Goal: Transaction & Acquisition: Purchase product/service

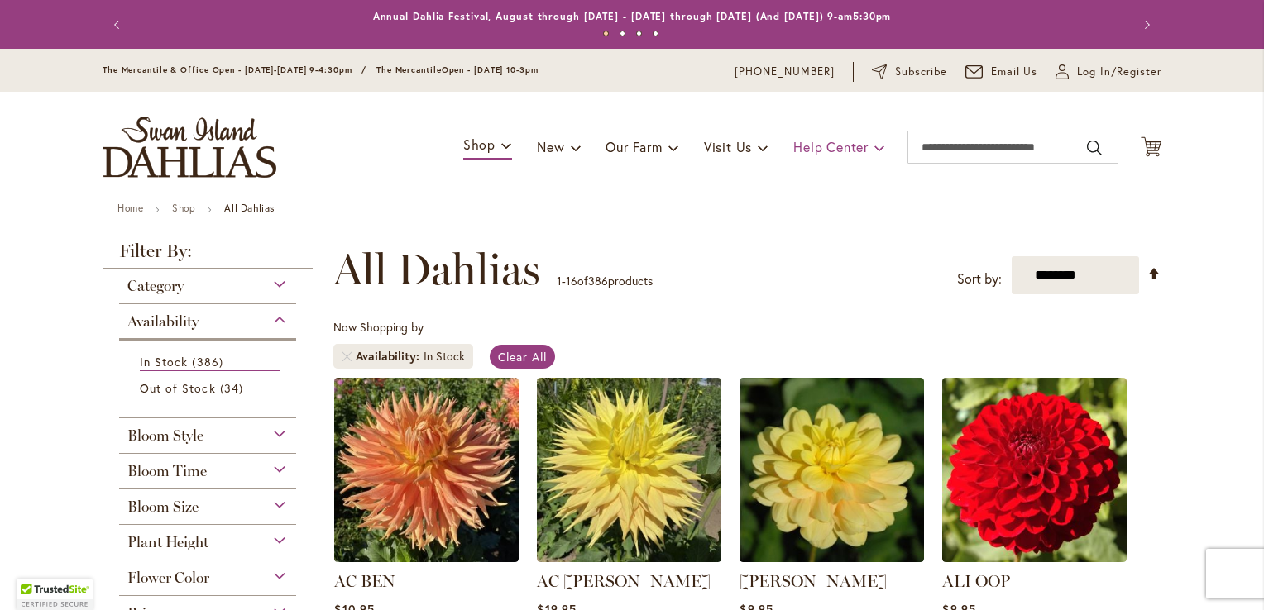
scroll to position [248, 0]
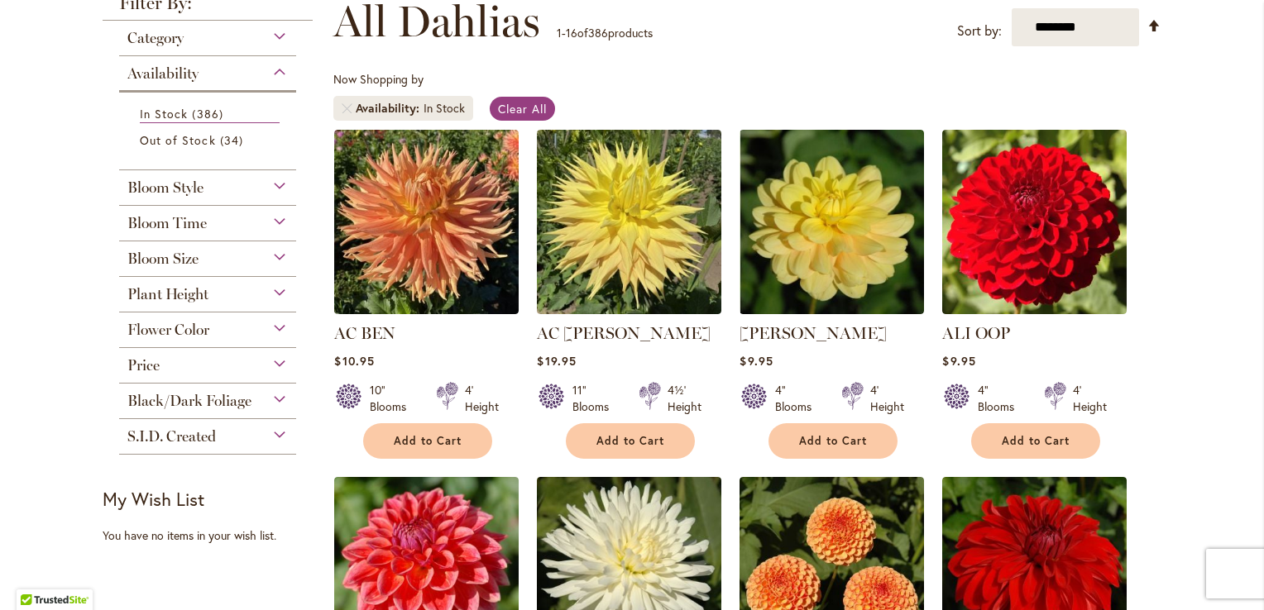
click at [273, 186] on div "Bloom Style" at bounding box center [207, 183] width 177 height 26
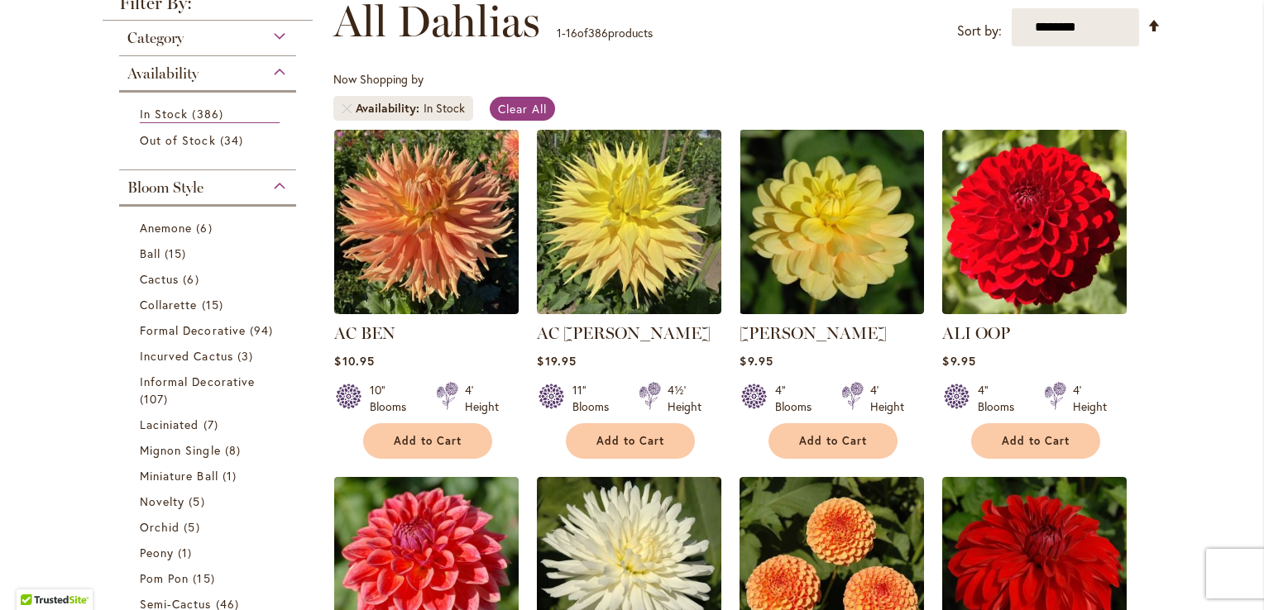
scroll to position [417, 0]
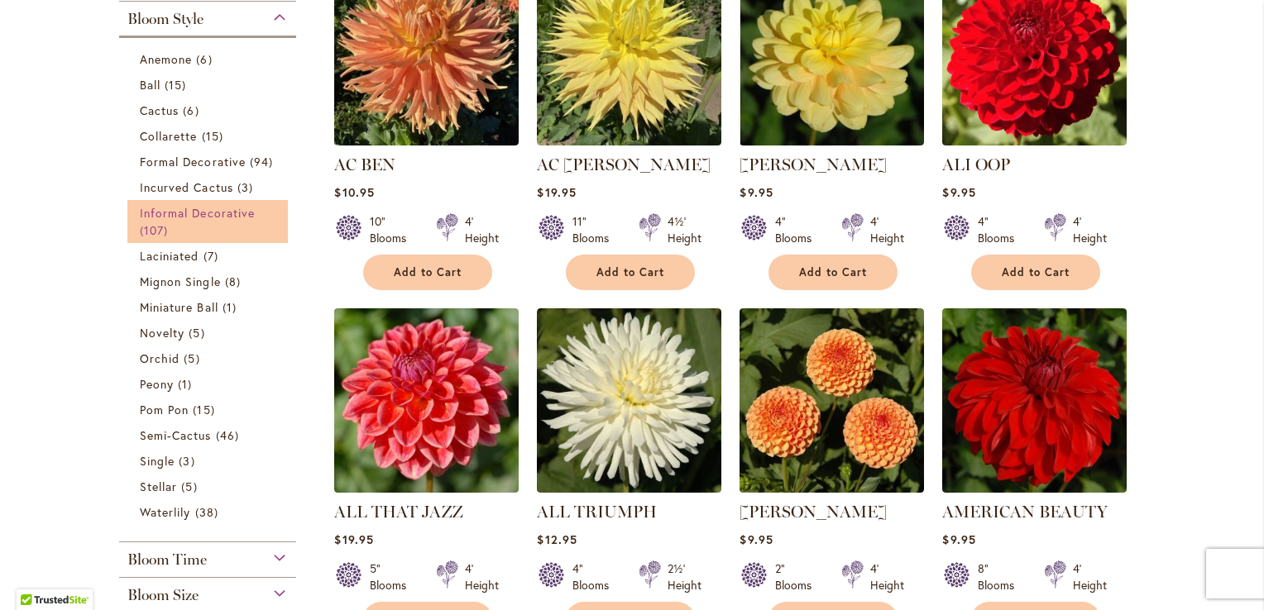
click at [146, 210] on span "Informal Decorative" at bounding box center [197, 213] width 115 height 16
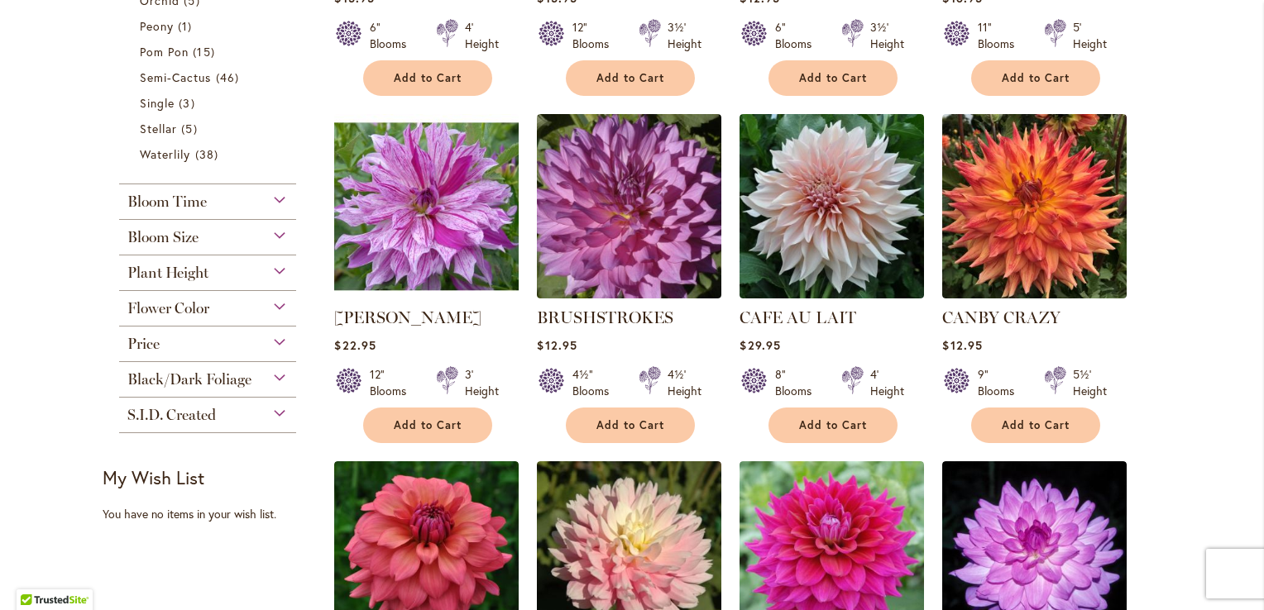
scroll to position [496, 0]
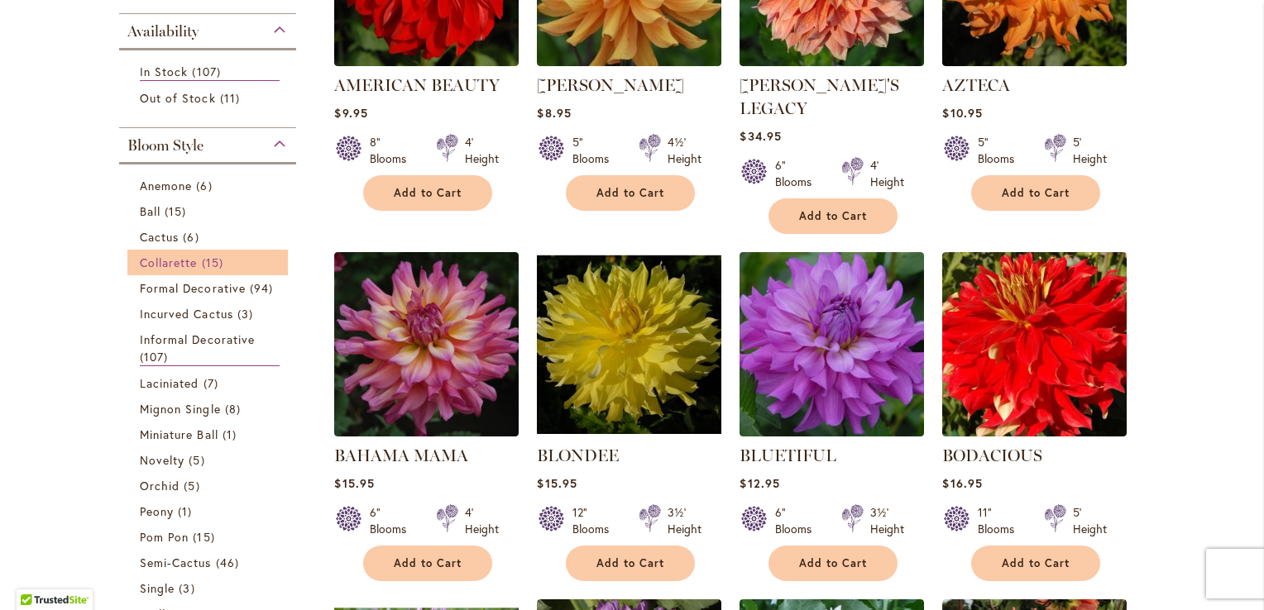
click at [140, 260] on span "Collarette" at bounding box center [169, 263] width 58 height 16
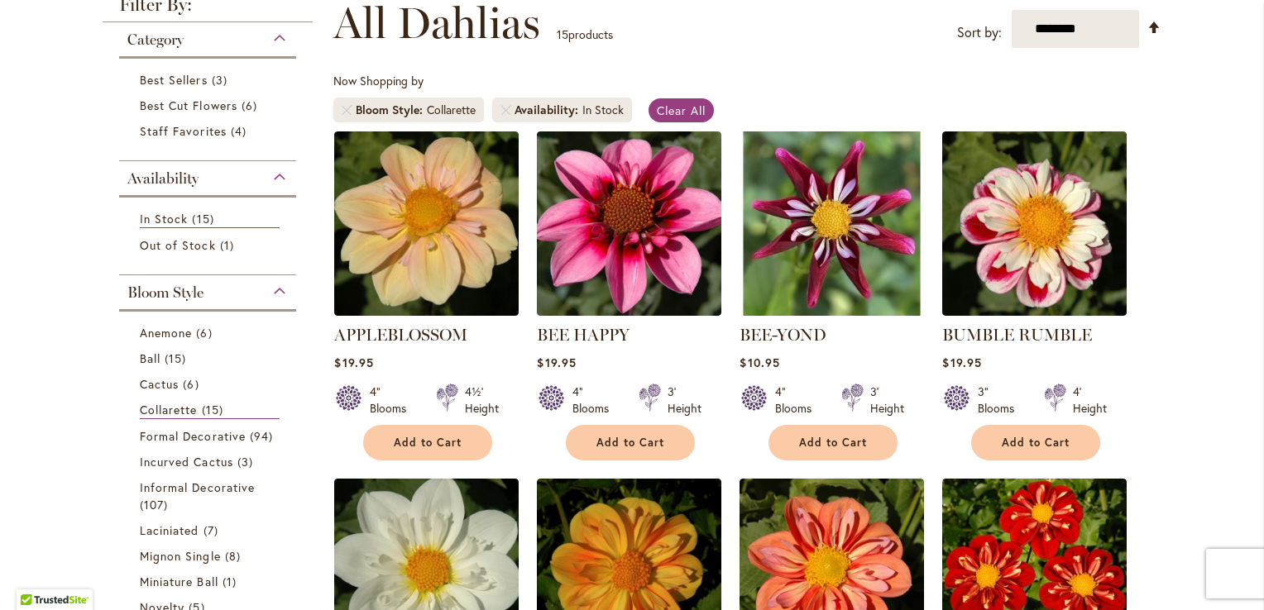
scroll to position [248, 0]
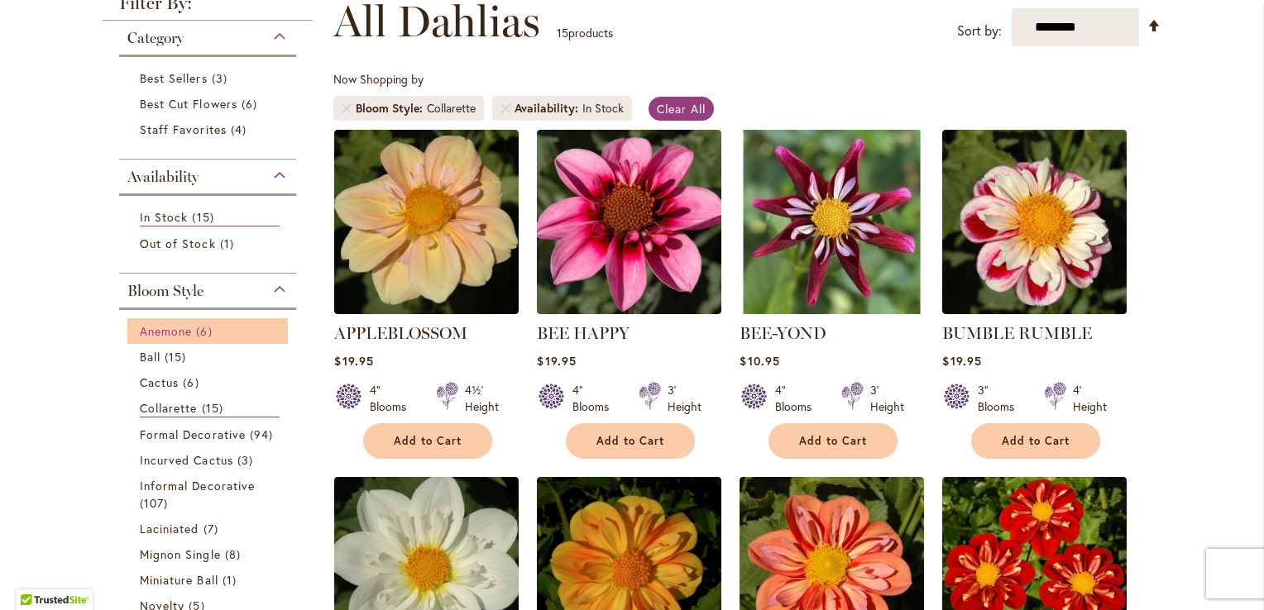
click at [163, 327] on span "Anemone" at bounding box center [166, 331] width 52 height 16
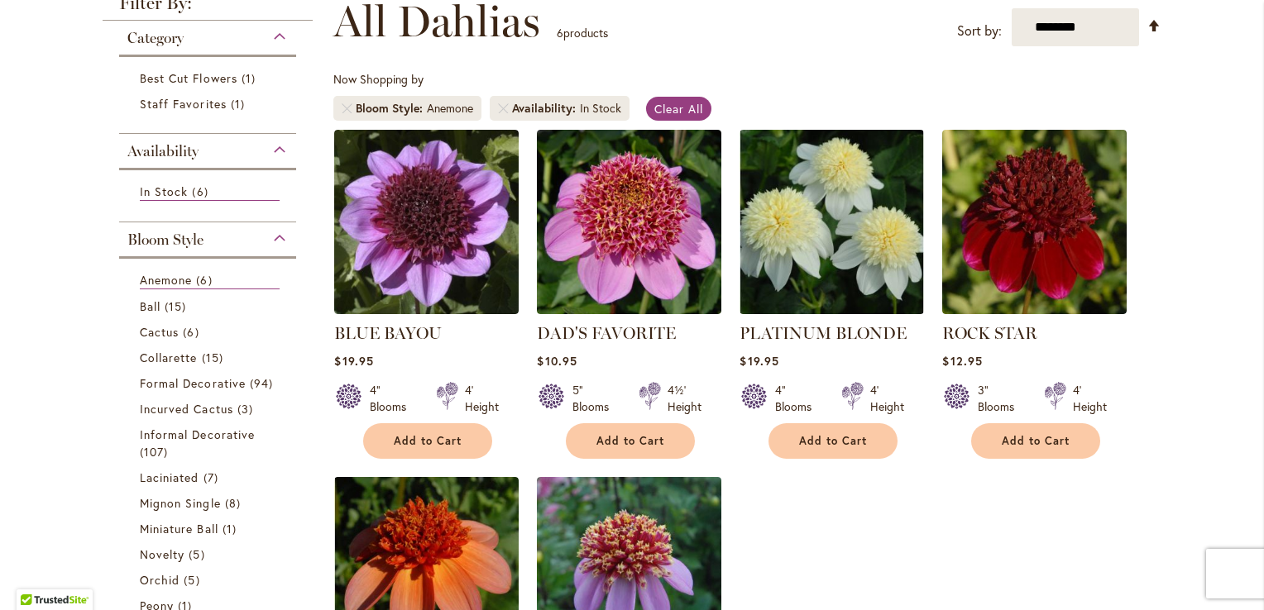
scroll to position [496, 0]
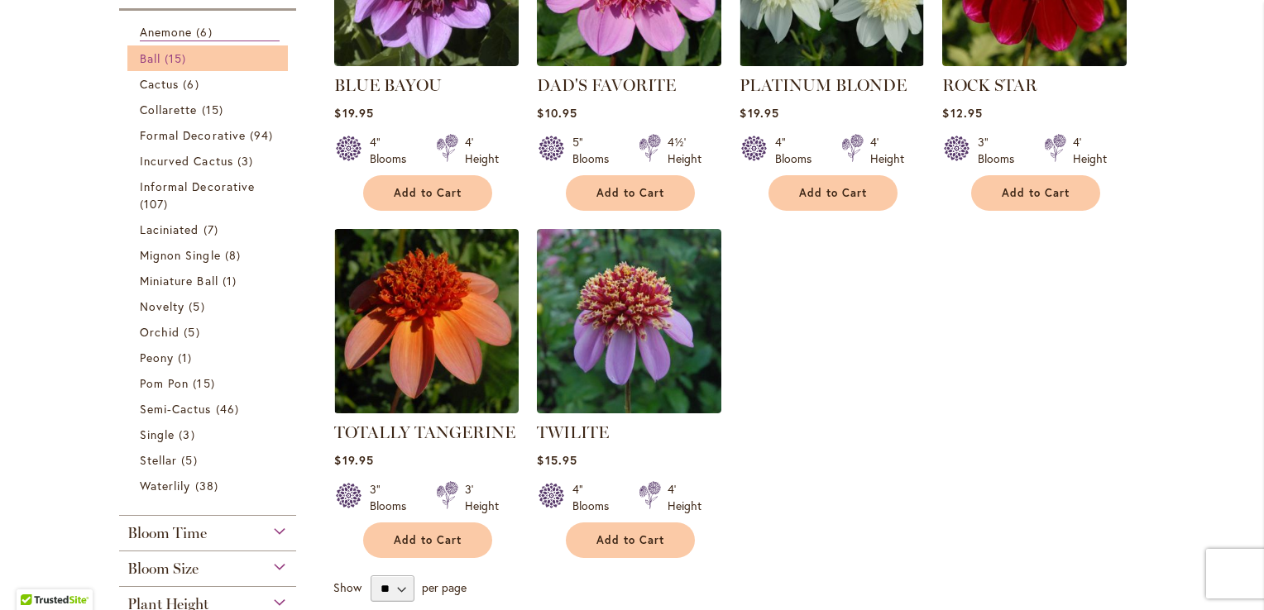
click at [146, 55] on span "Ball" at bounding box center [150, 58] width 21 height 16
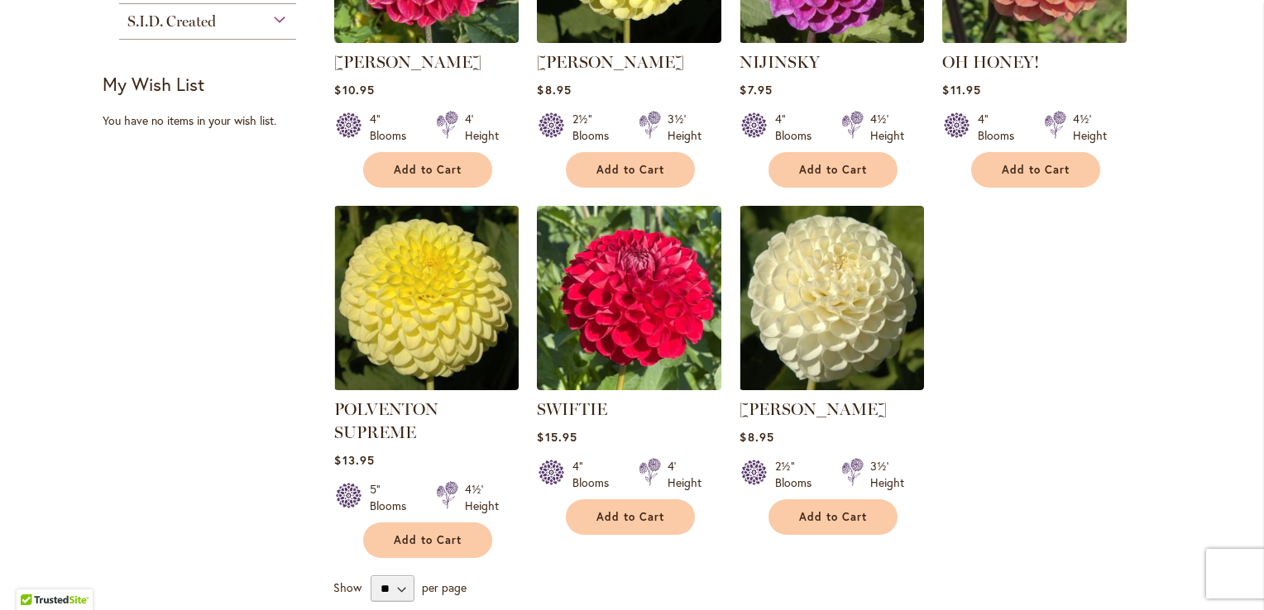
scroll to position [1241, 0]
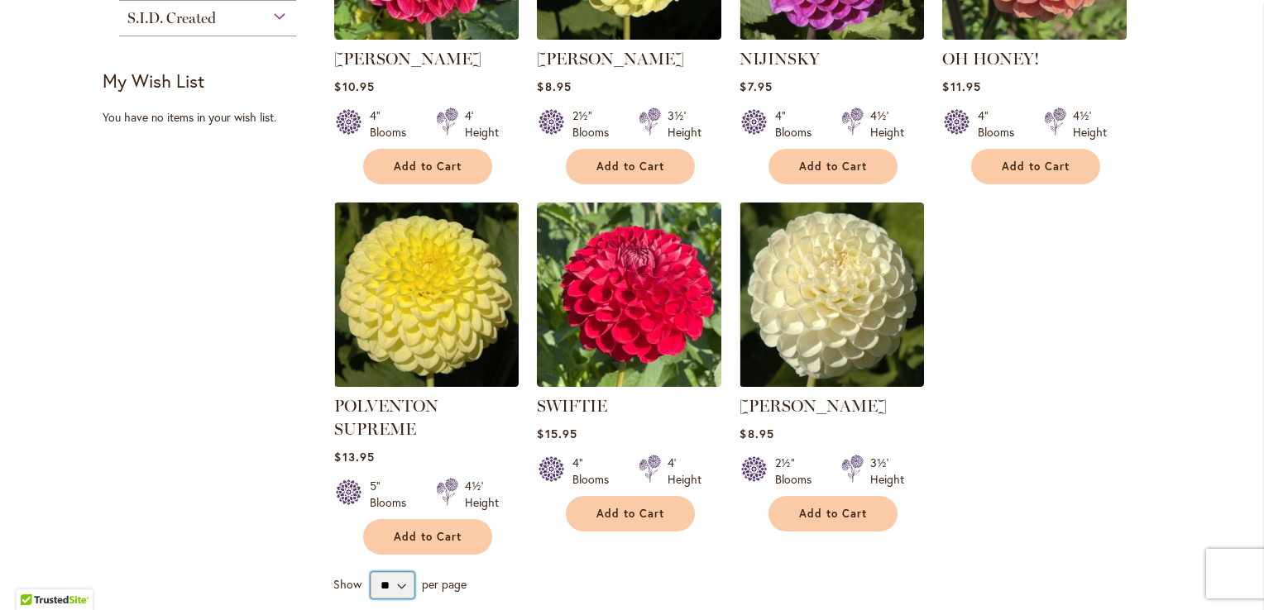
click at [396, 572] on select "** ** ** **" at bounding box center [393, 585] width 44 height 26
select select "**"
click at [371, 572] on select "** ** ** **" at bounding box center [393, 585] width 44 height 26
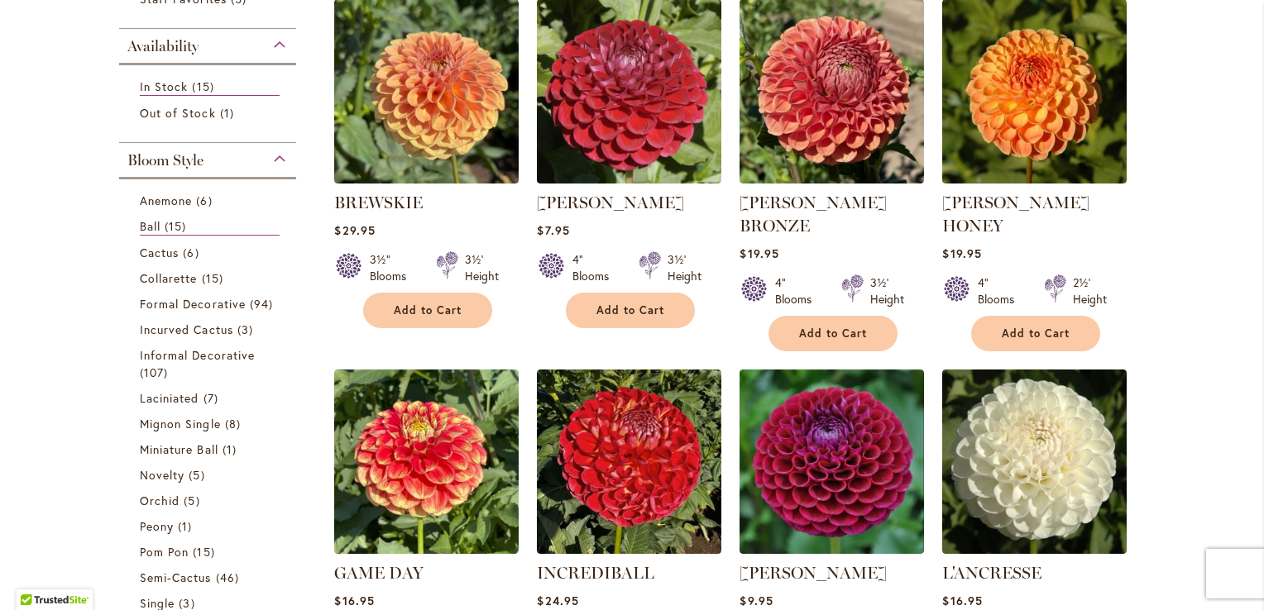
scroll to position [0, 0]
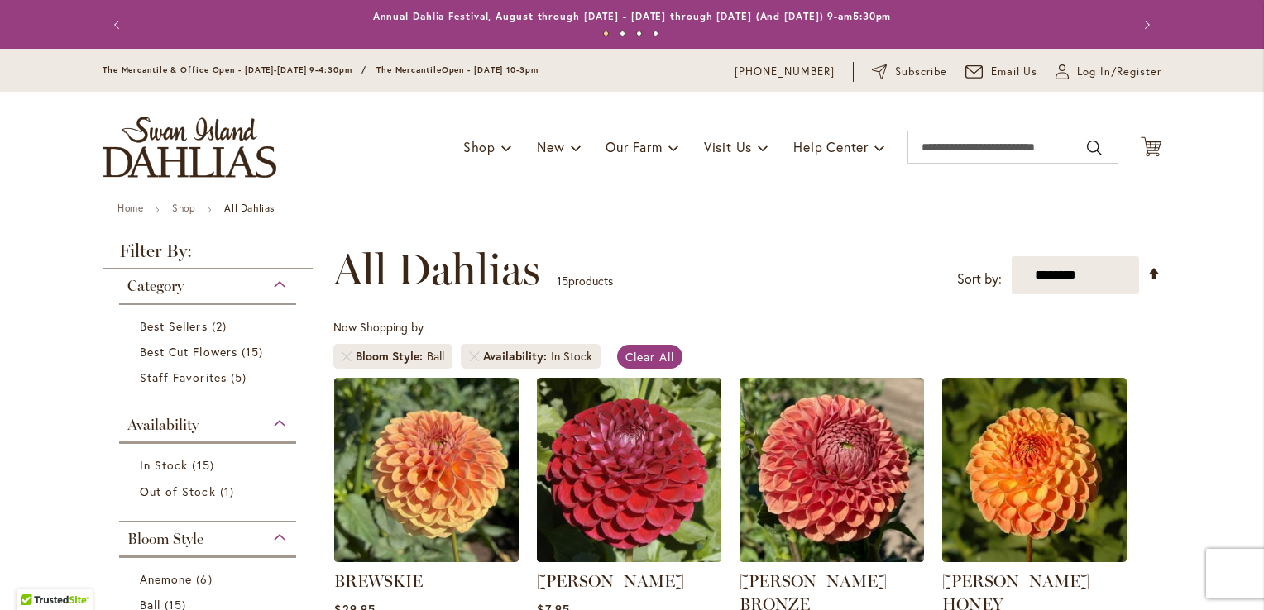
scroll to position [496, 0]
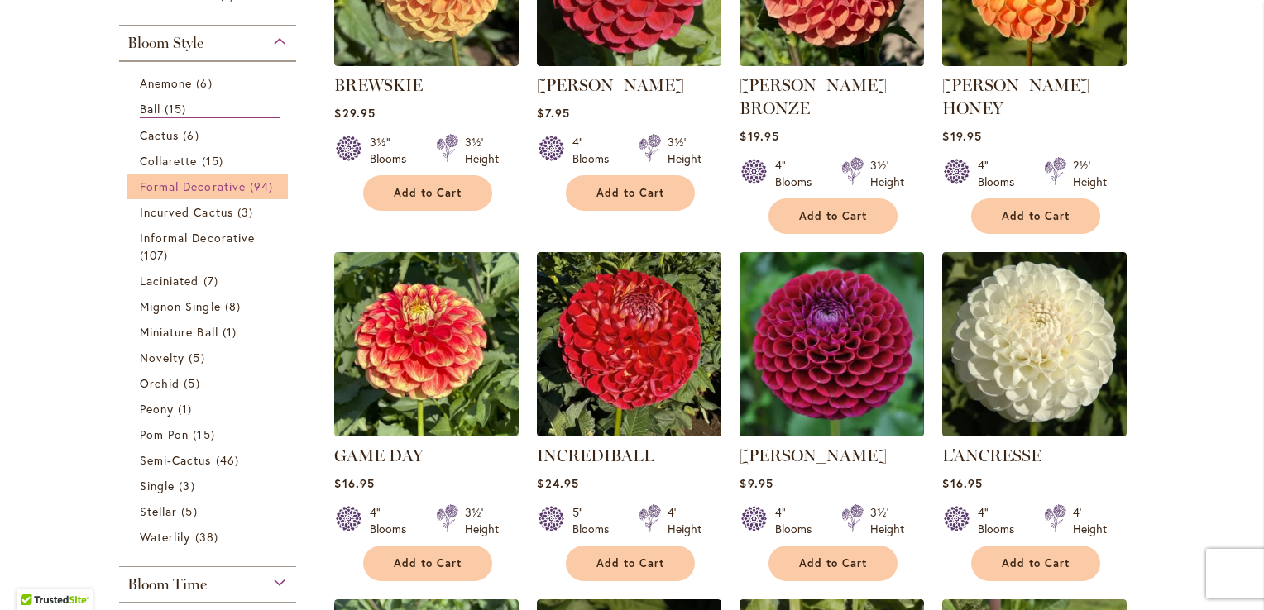
click at [140, 188] on span "Formal Decorative" at bounding box center [193, 187] width 106 height 16
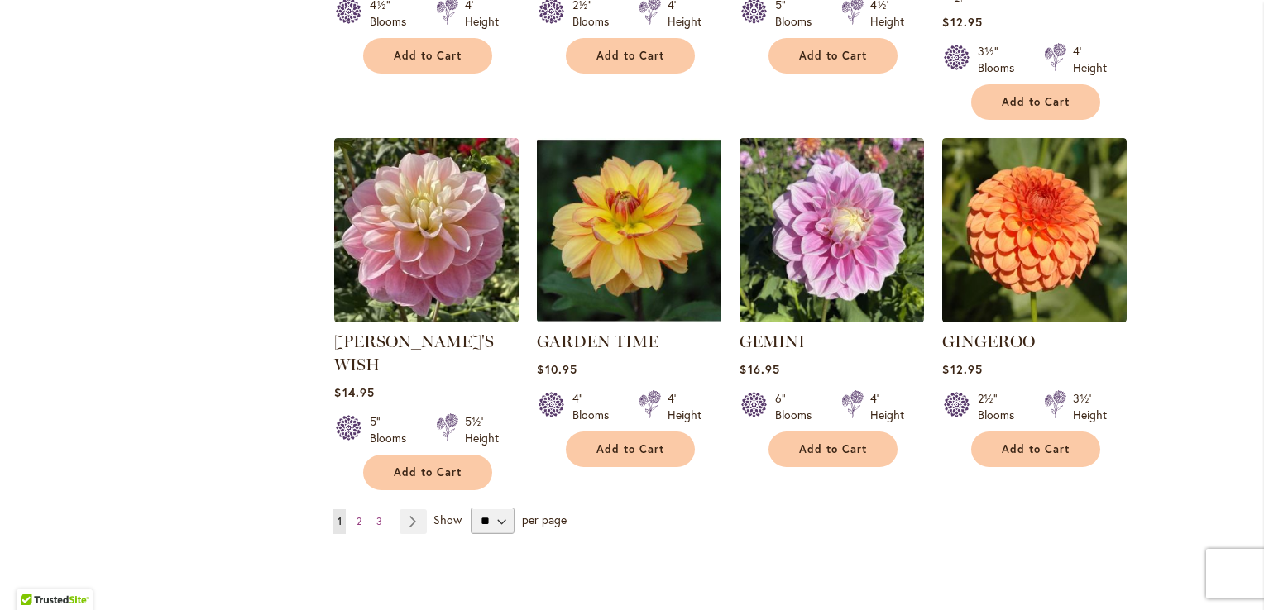
scroll to position [2978, 0]
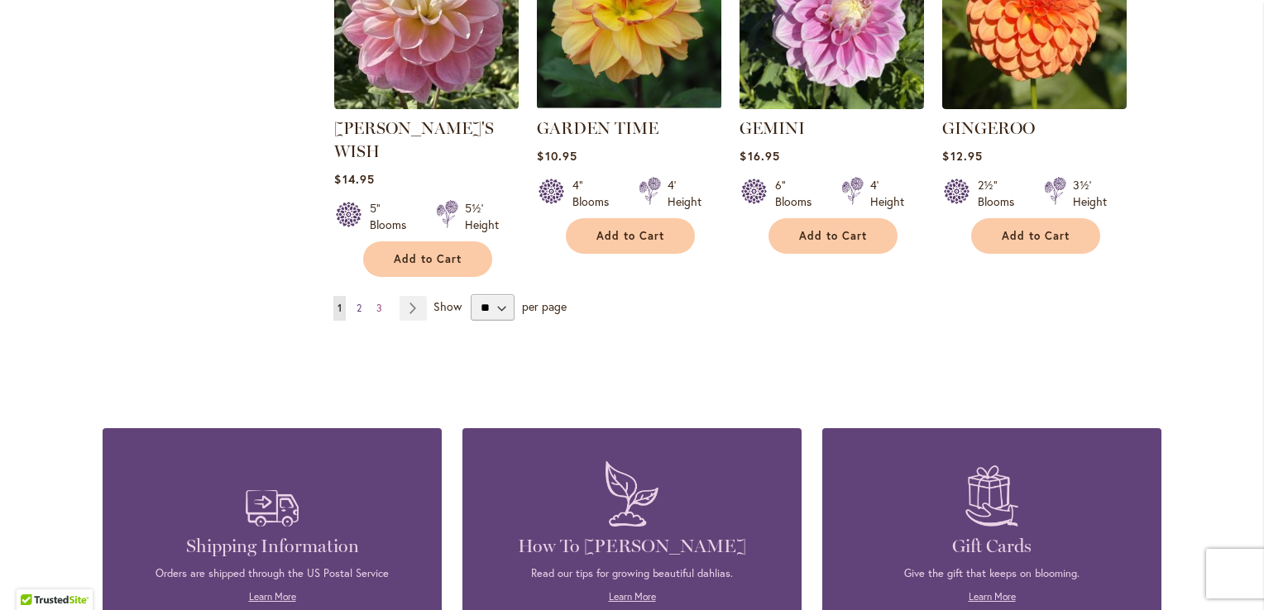
click at [357, 302] on span "2" at bounding box center [359, 308] width 5 height 12
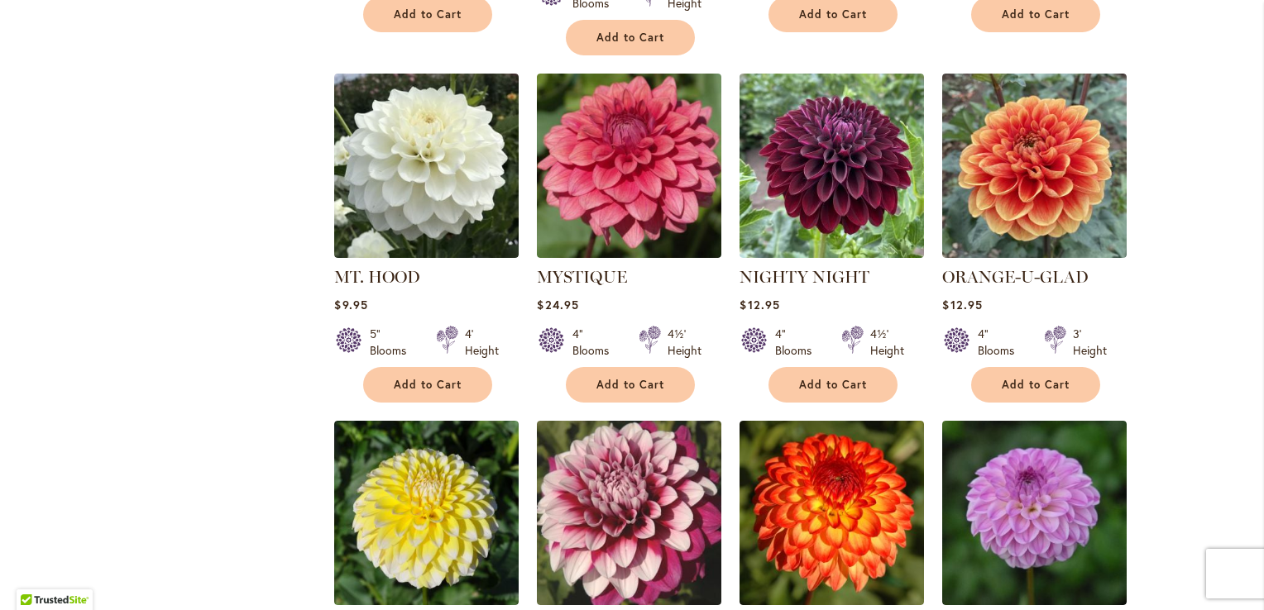
scroll to position [2730, 0]
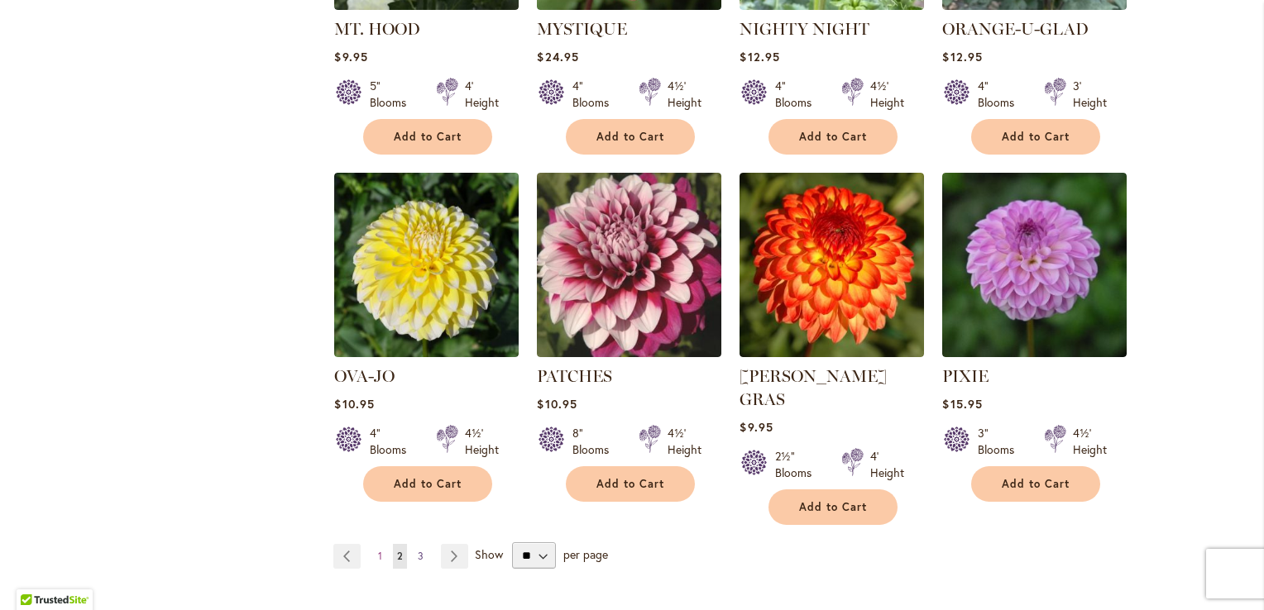
click at [418, 550] on span "3" at bounding box center [421, 556] width 6 height 12
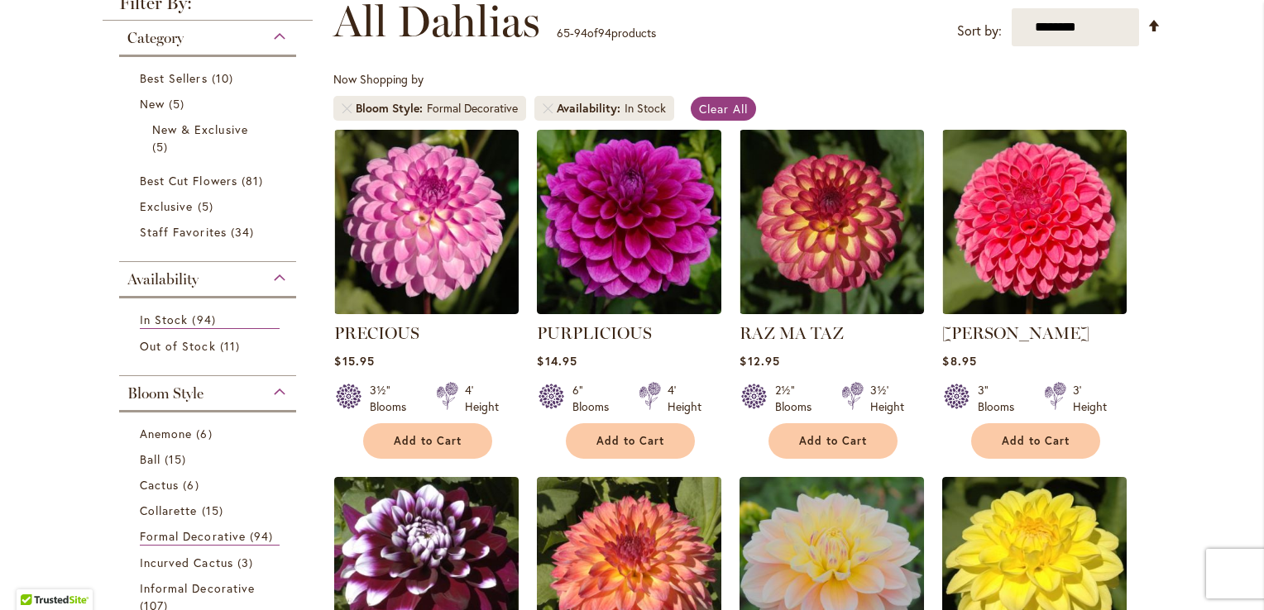
scroll to position [496, 0]
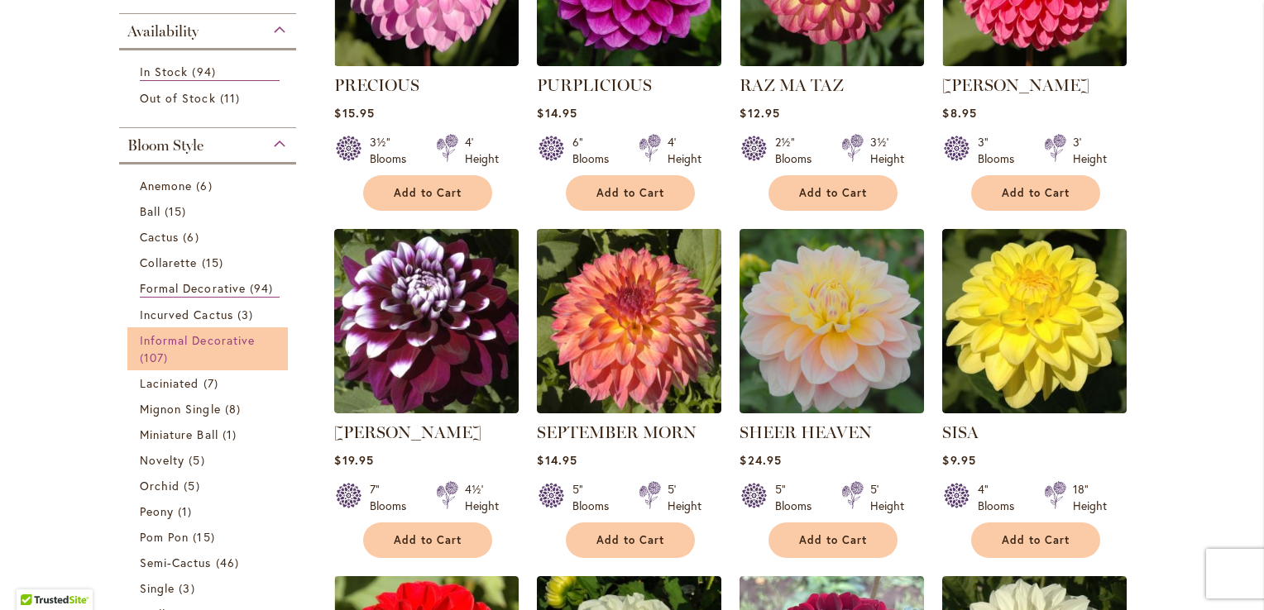
click at [193, 334] on span "Informal Decorative" at bounding box center [197, 341] width 115 height 16
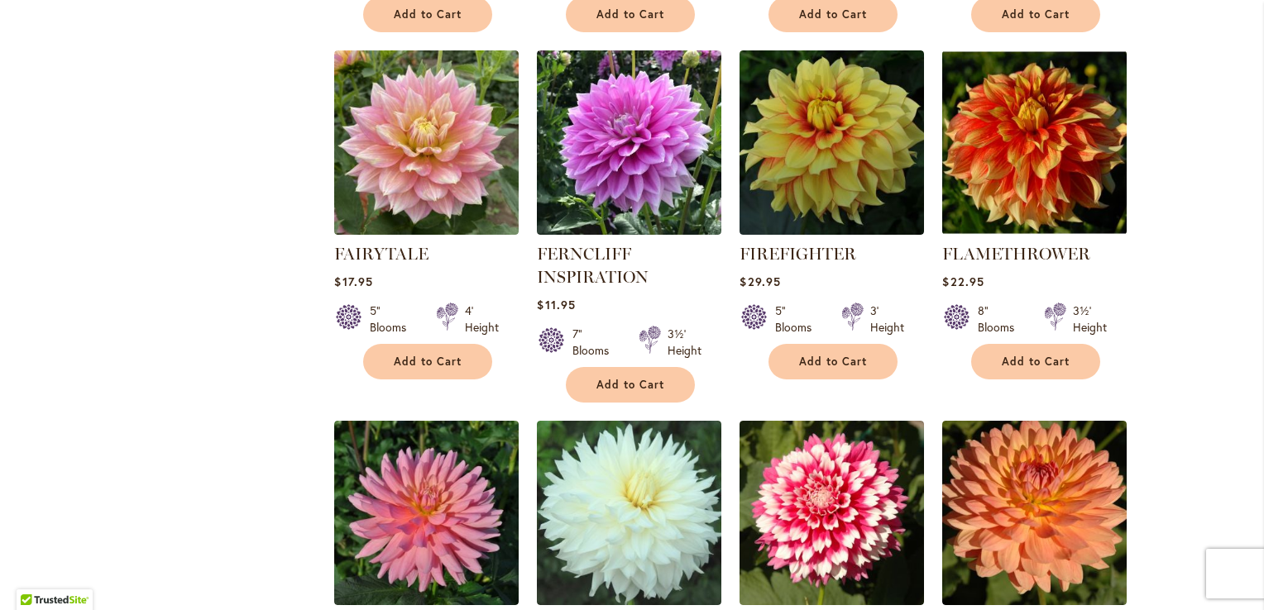
scroll to position [2730, 0]
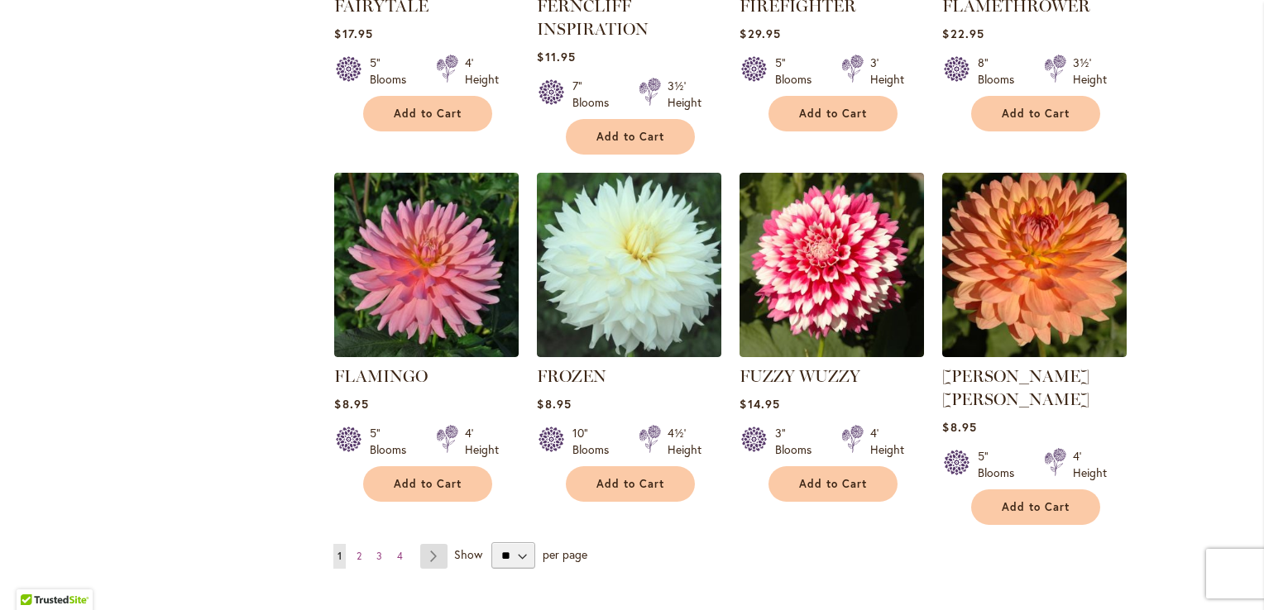
click at [423, 544] on link "Page Next" at bounding box center [433, 556] width 27 height 25
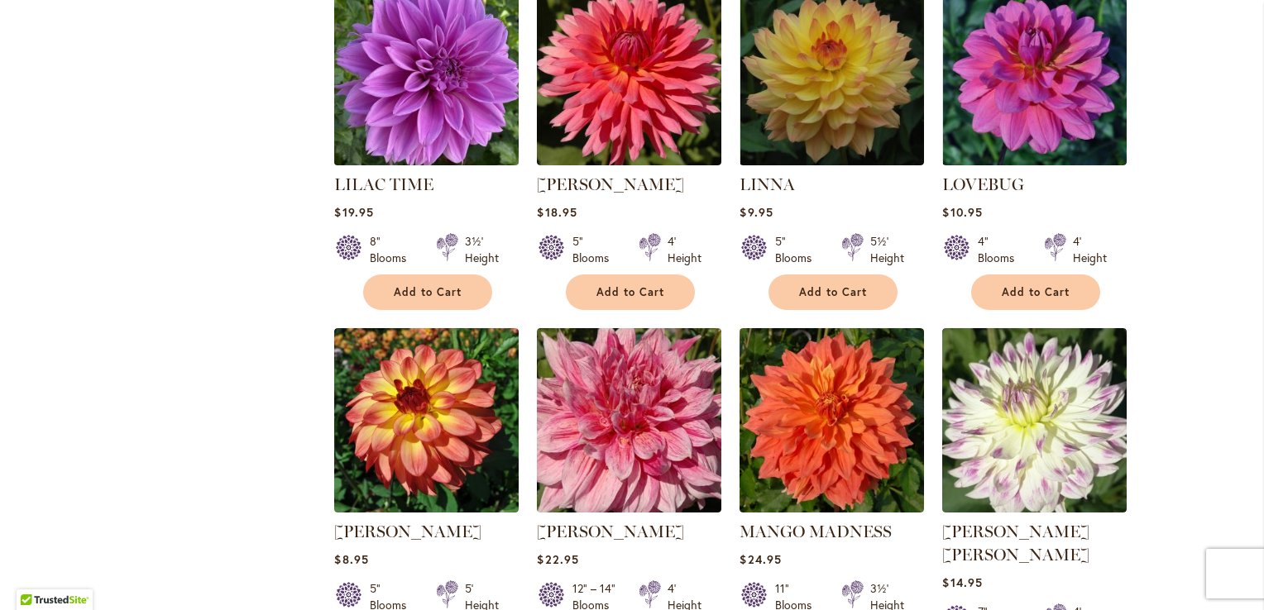
scroll to position [2730, 0]
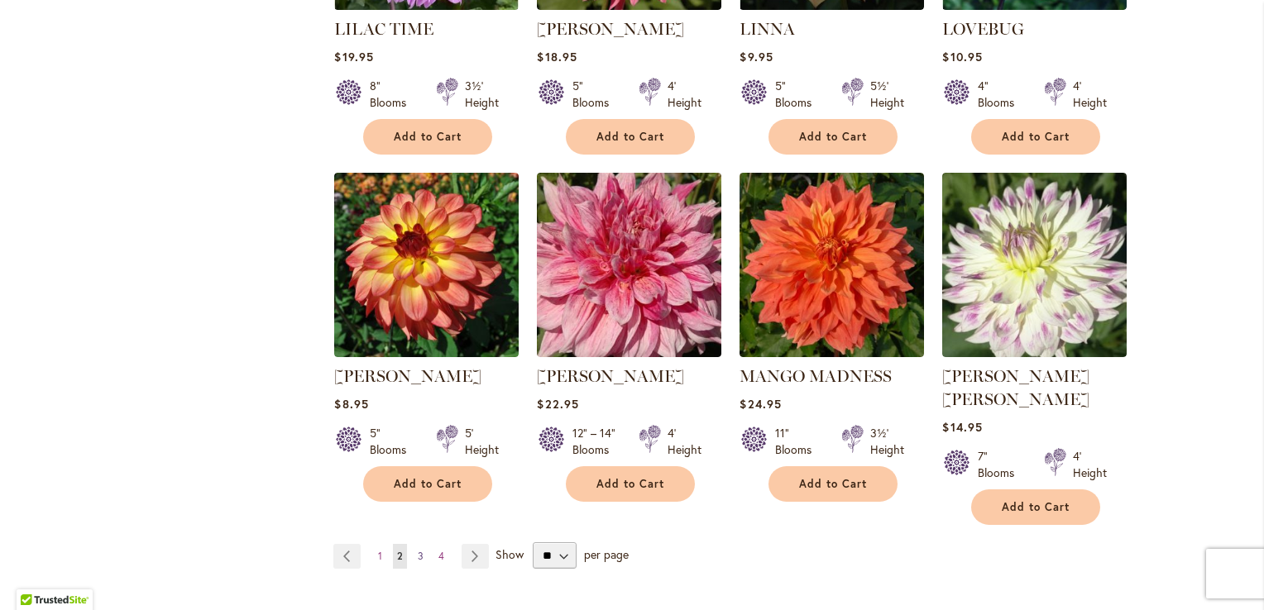
click at [418, 550] on span "3" at bounding box center [421, 556] width 6 height 12
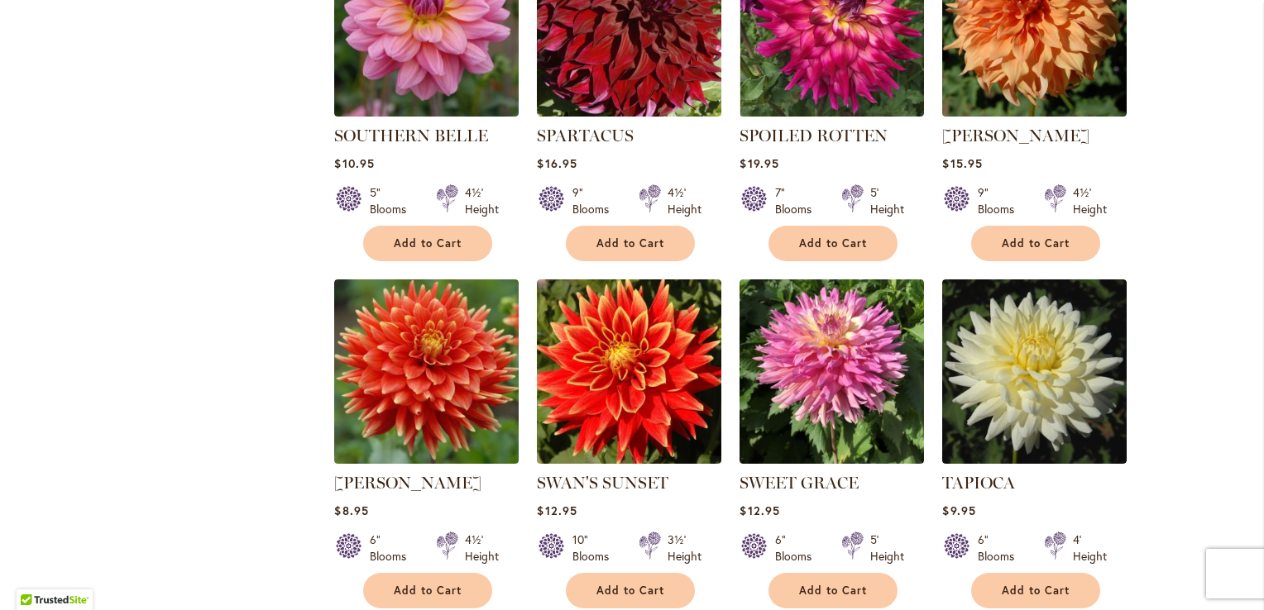
scroll to position [2730, 0]
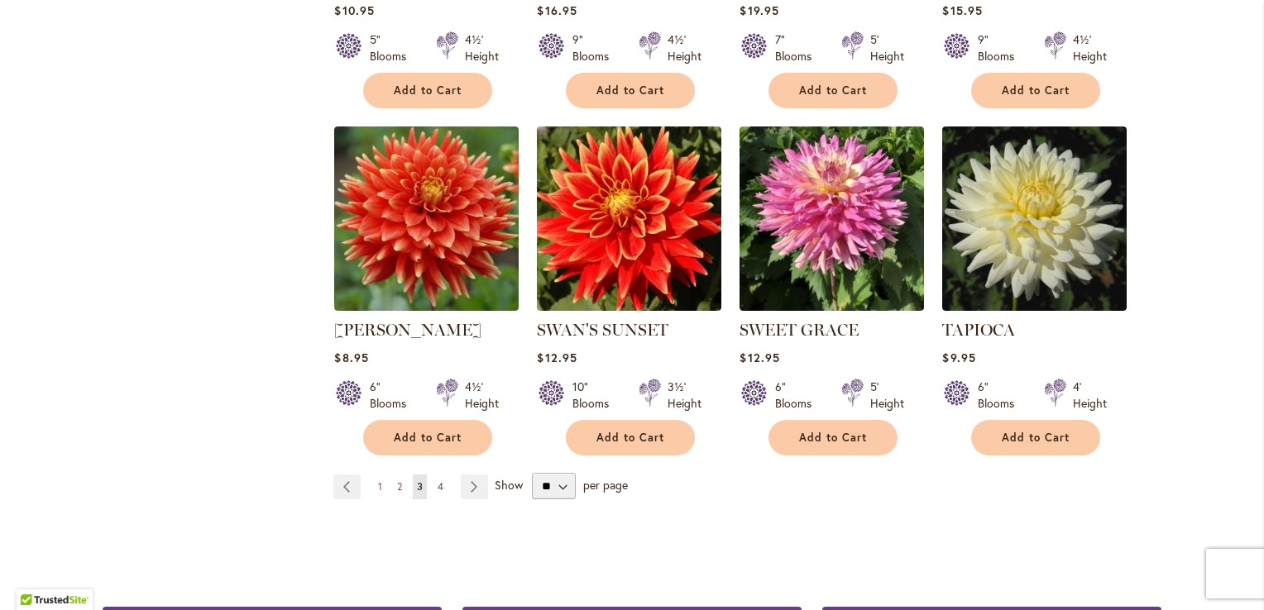
click at [438, 481] on span "4" at bounding box center [441, 487] width 6 height 12
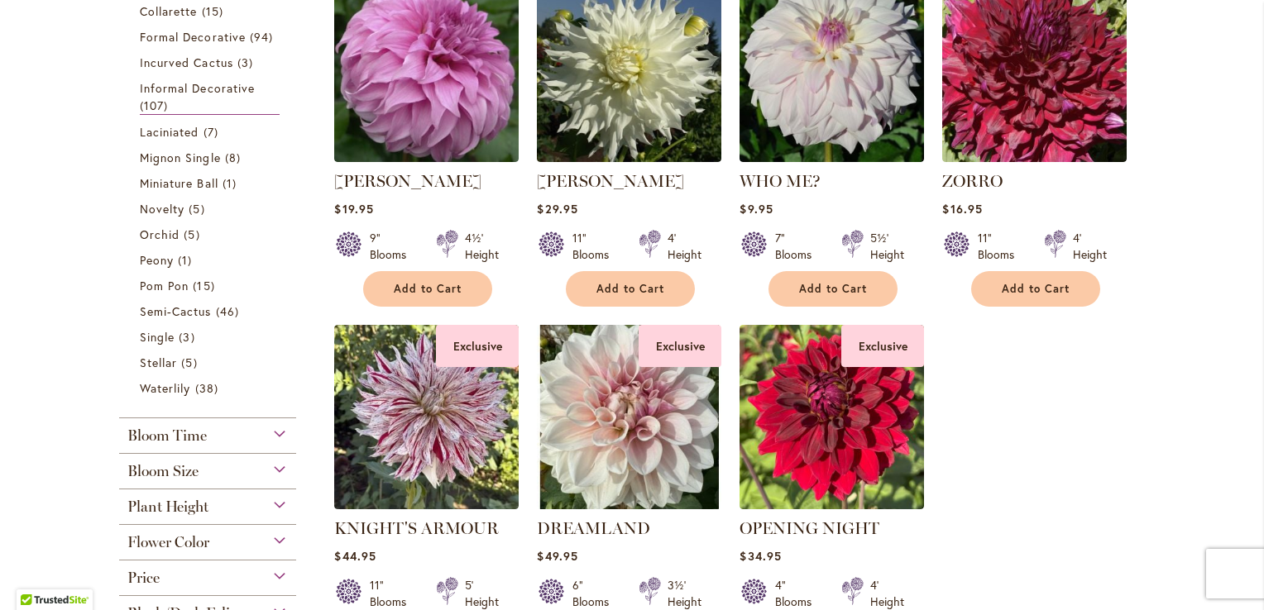
scroll to position [744, 0]
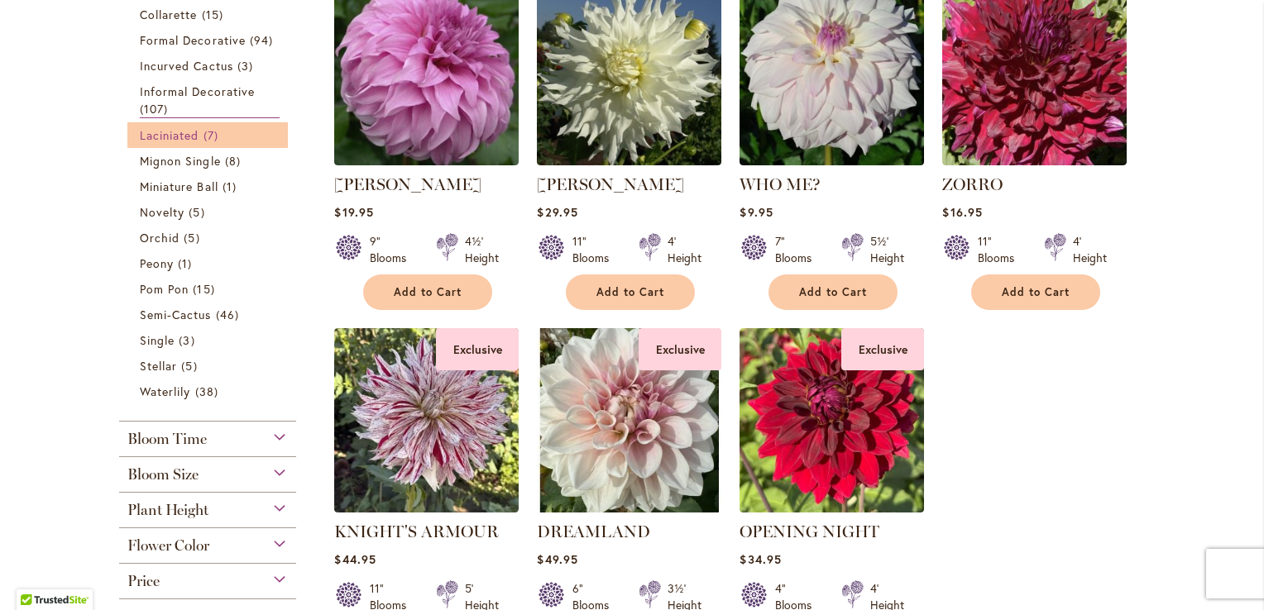
click at [148, 134] on span "Laciniated" at bounding box center [170, 135] width 60 height 16
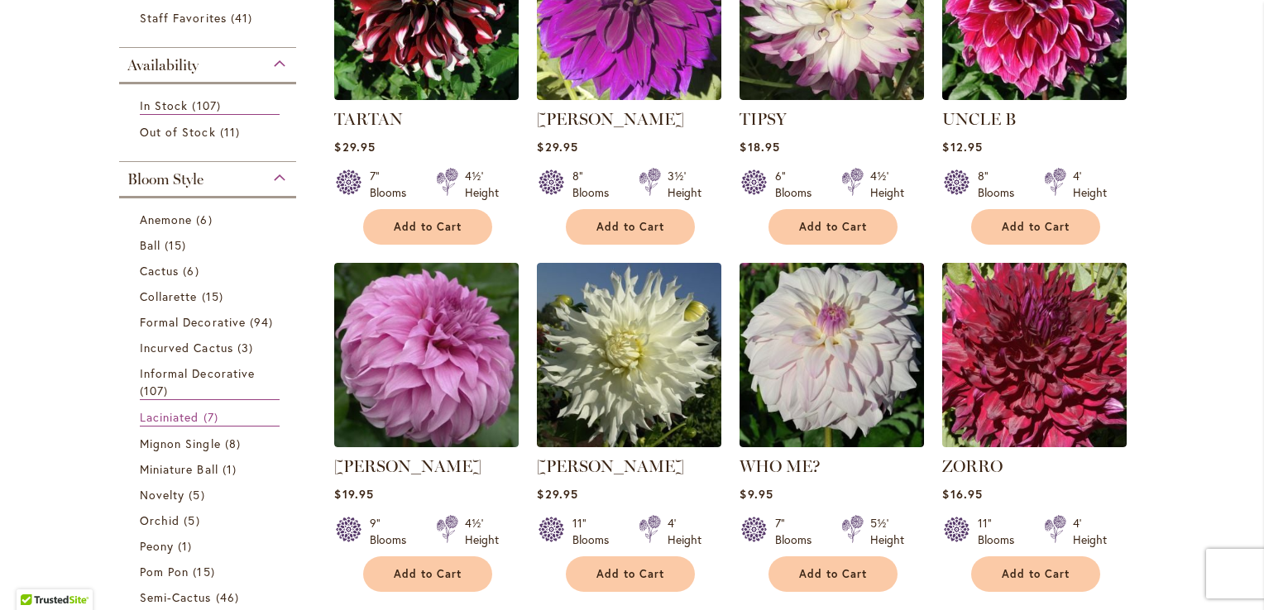
scroll to position [248, 0]
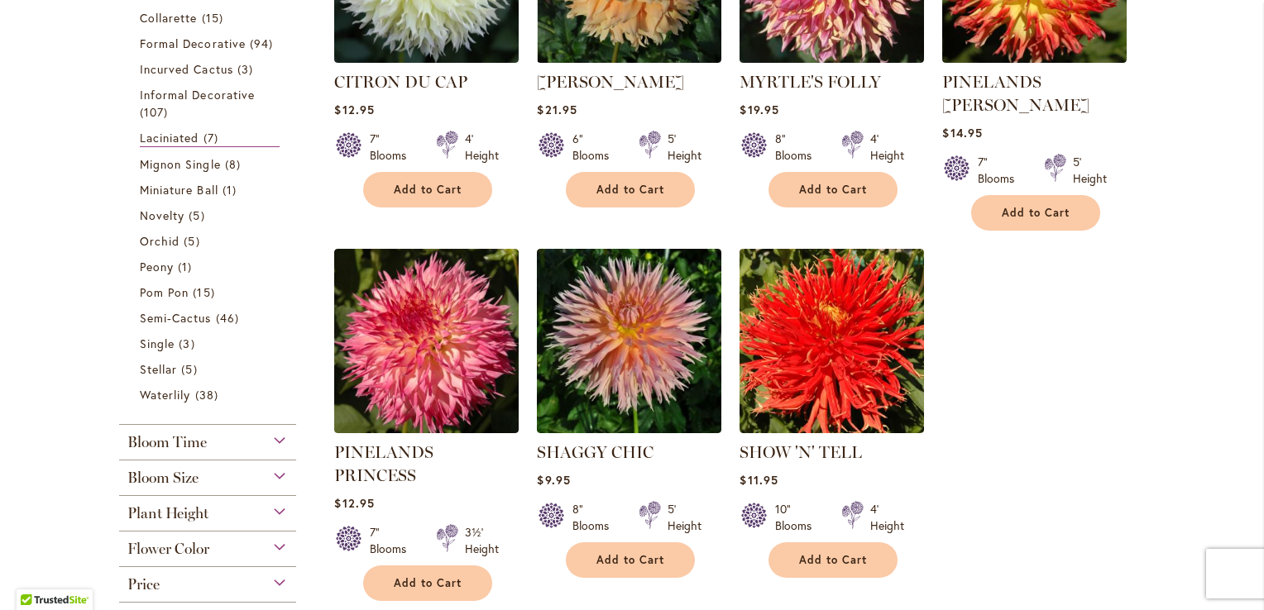
scroll to position [496, 0]
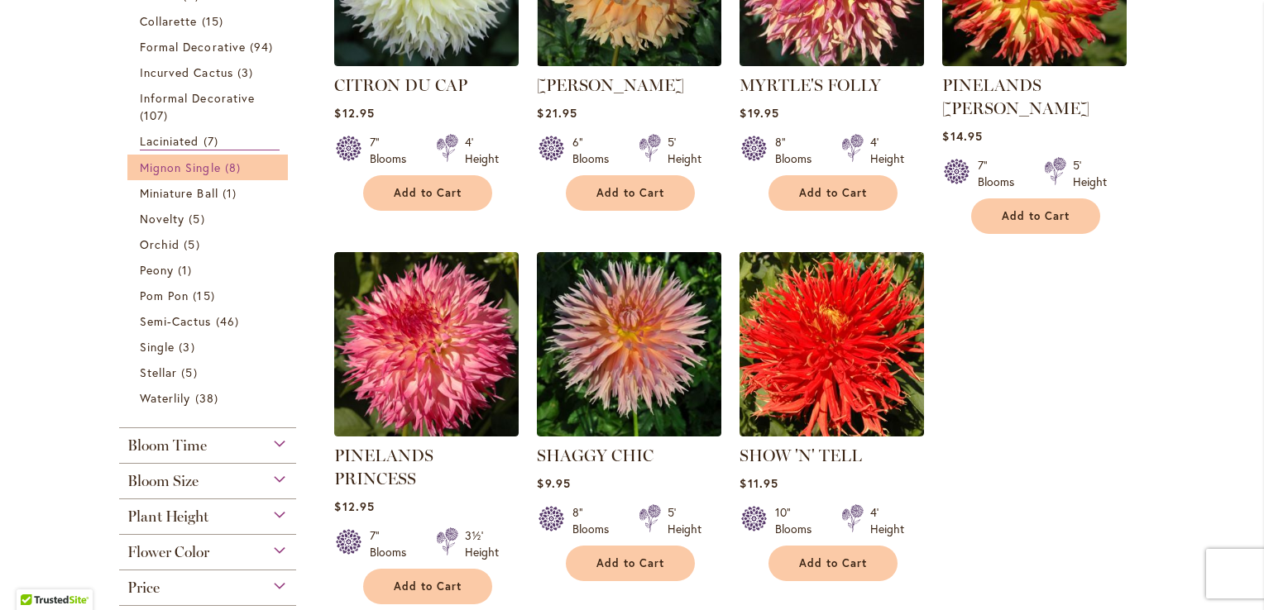
click at [171, 165] on span "Mignon Single" at bounding box center [180, 168] width 81 height 16
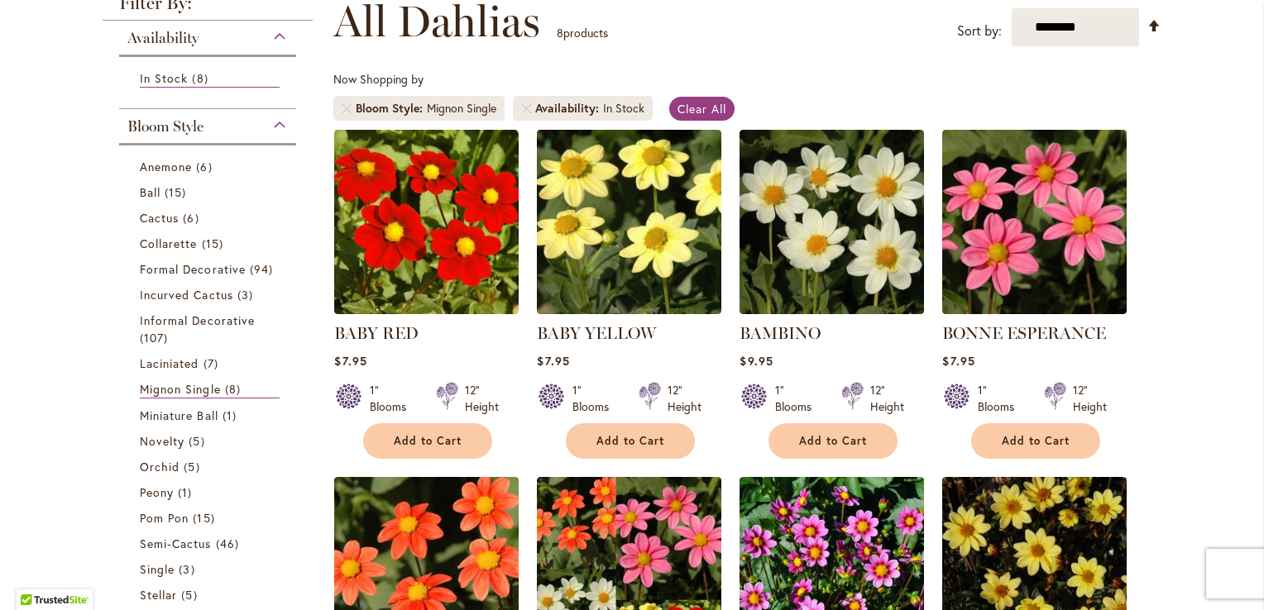
scroll to position [496, 0]
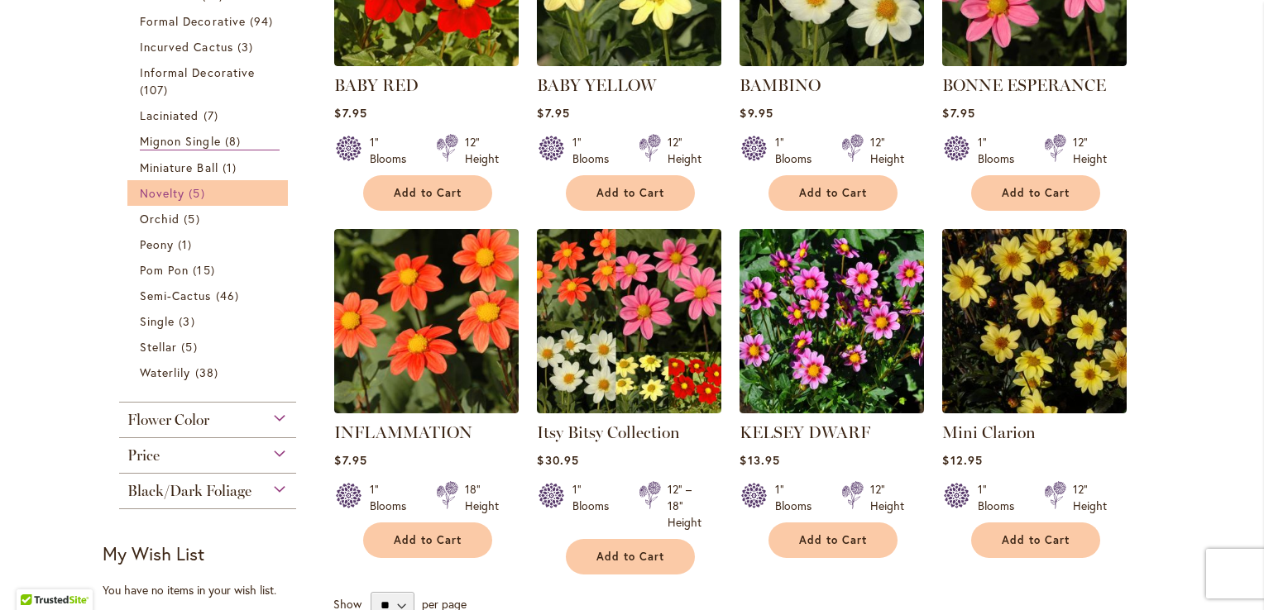
click at [160, 194] on span "Novelty" at bounding box center [162, 193] width 45 height 16
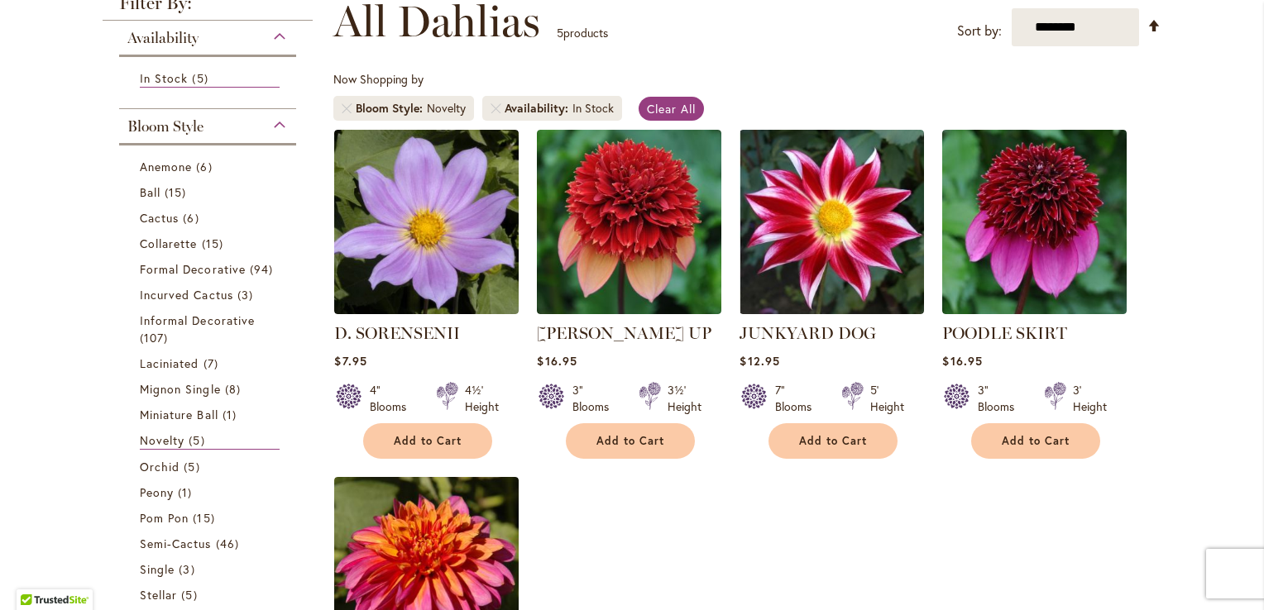
scroll to position [496, 0]
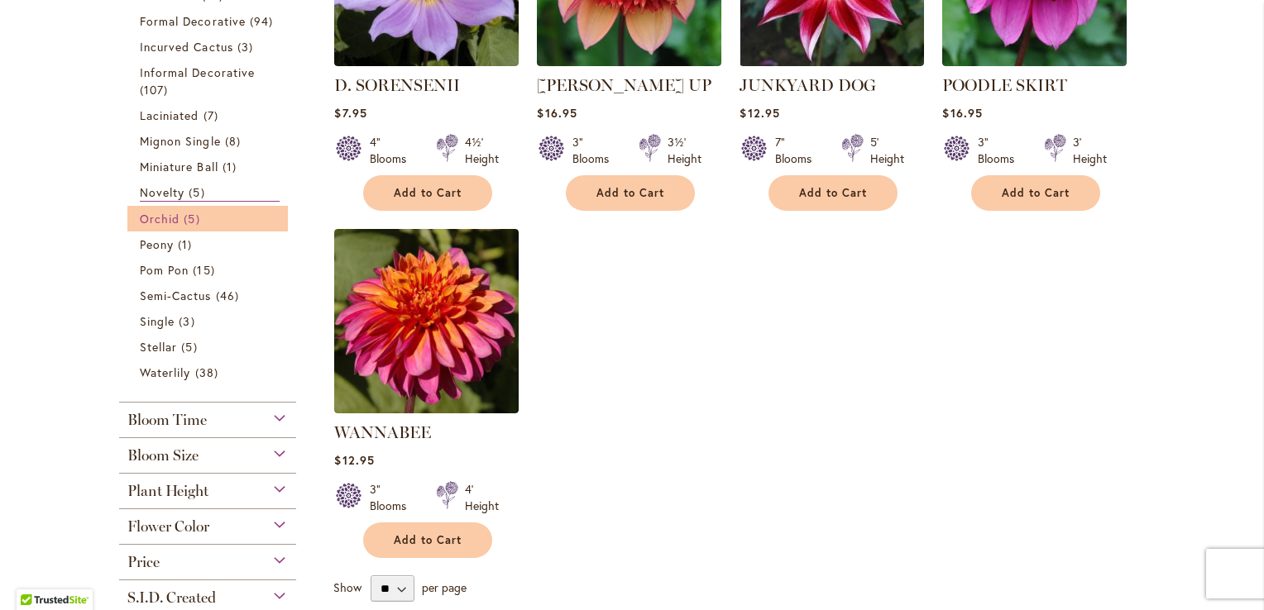
click at [160, 215] on span "Orchid" at bounding box center [160, 219] width 40 height 16
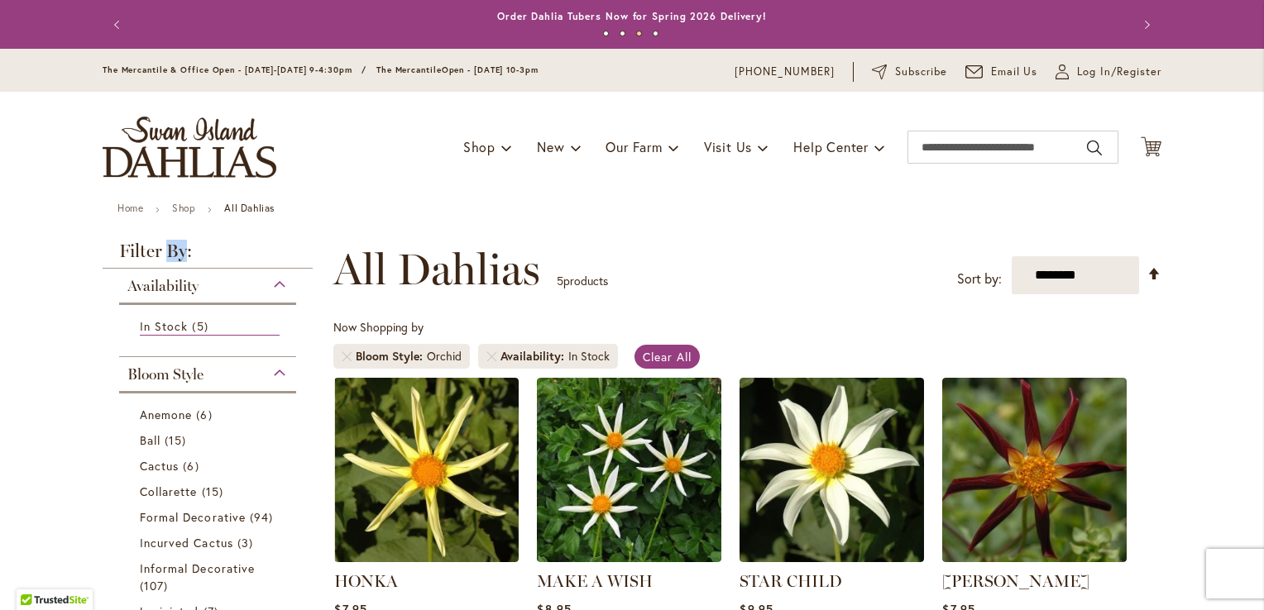
scroll to position [496, 0]
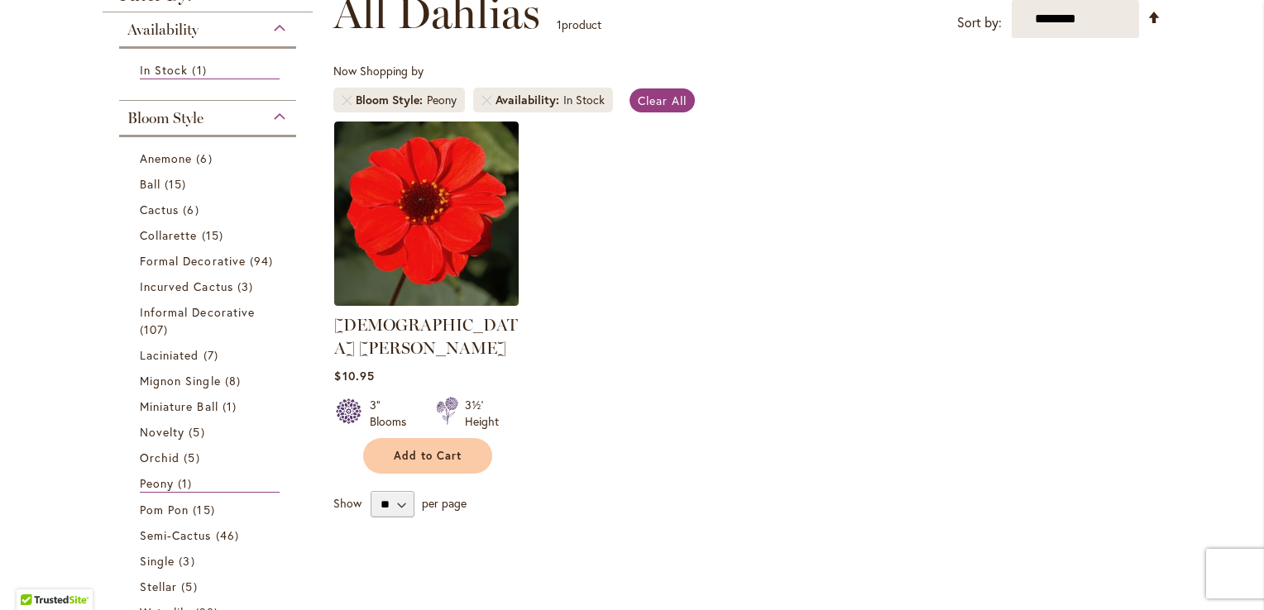
scroll to position [496, 0]
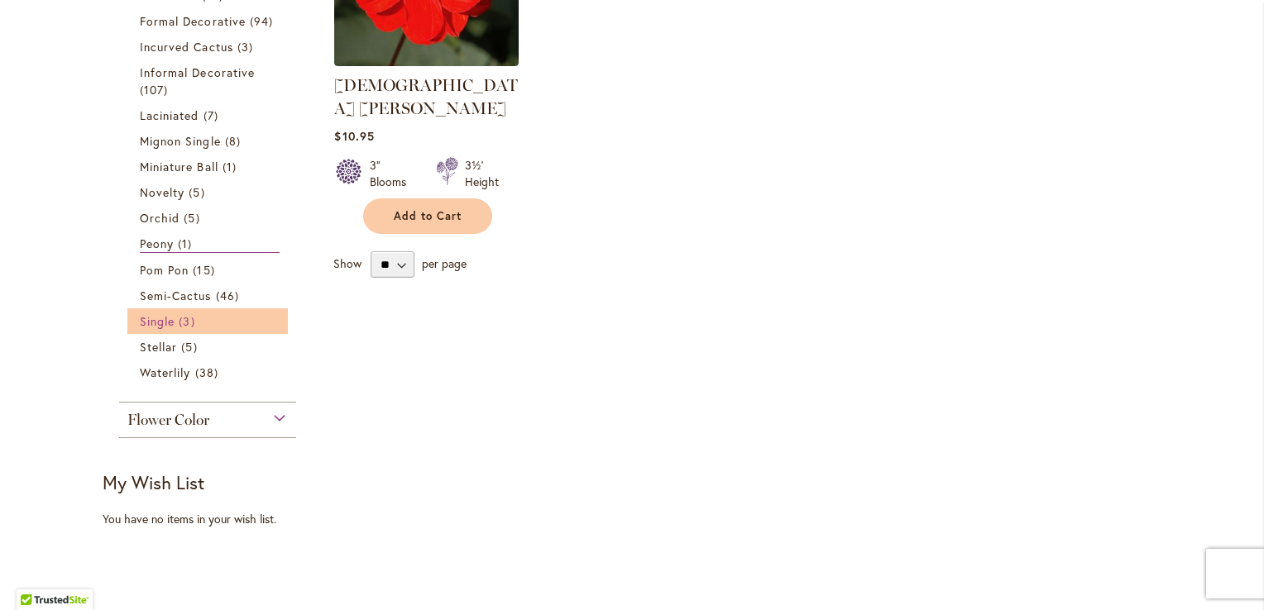
click at [150, 322] on span "Single" at bounding box center [157, 322] width 35 height 16
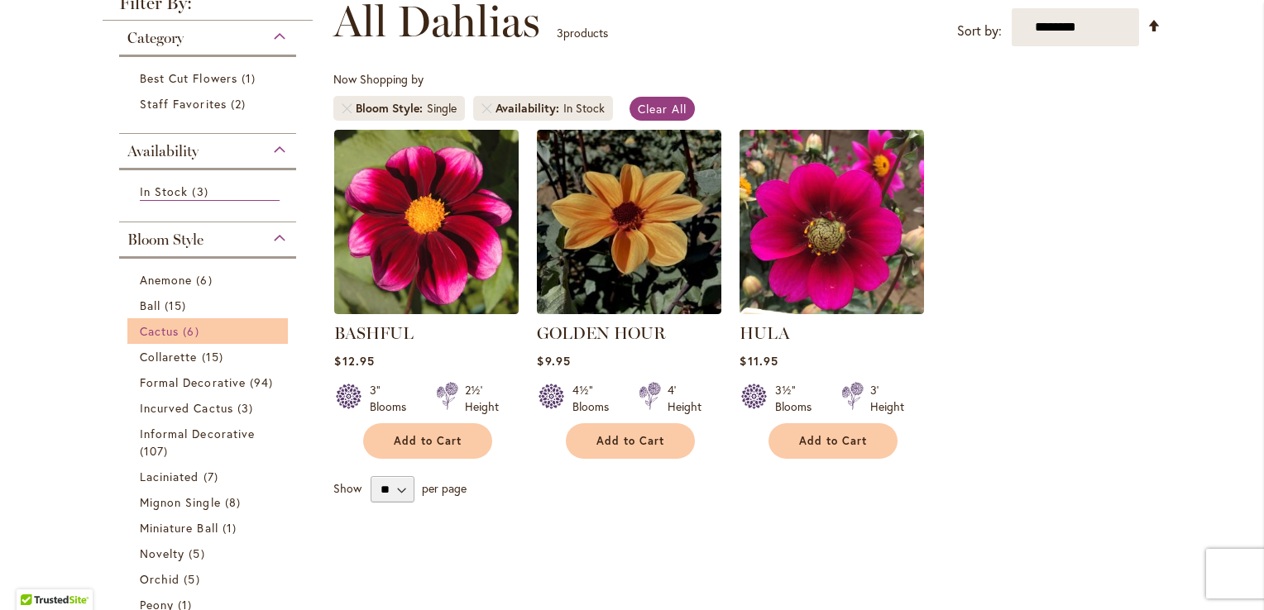
scroll to position [744, 0]
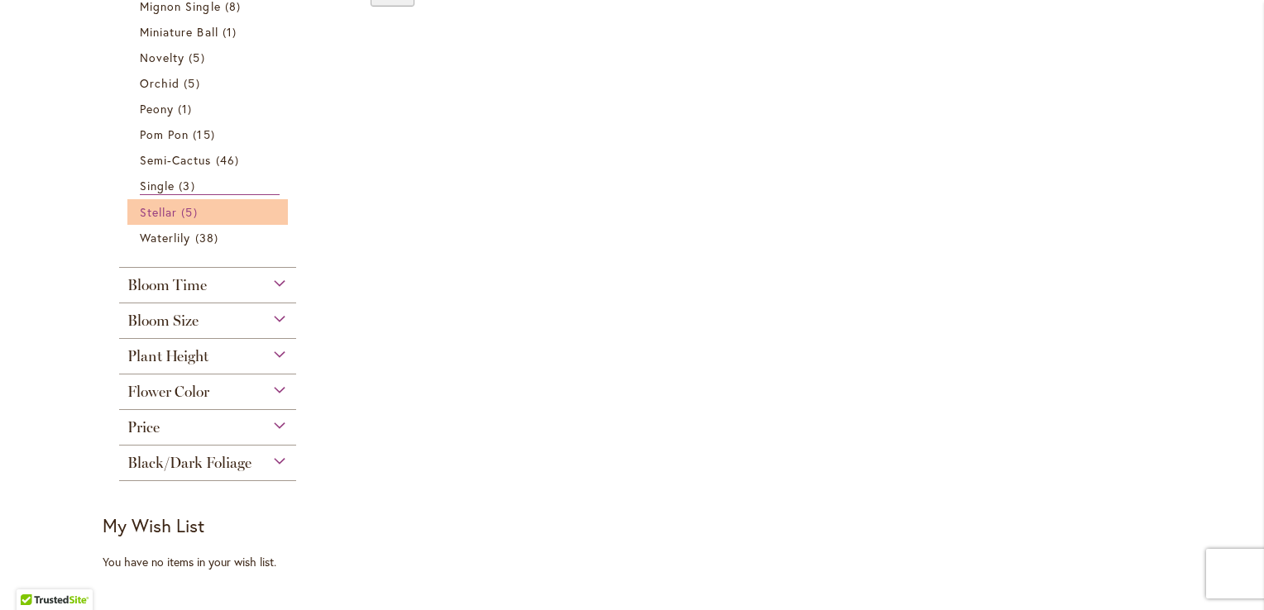
click at [154, 210] on span "Stellar" at bounding box center [158, 212] width 37 height 16
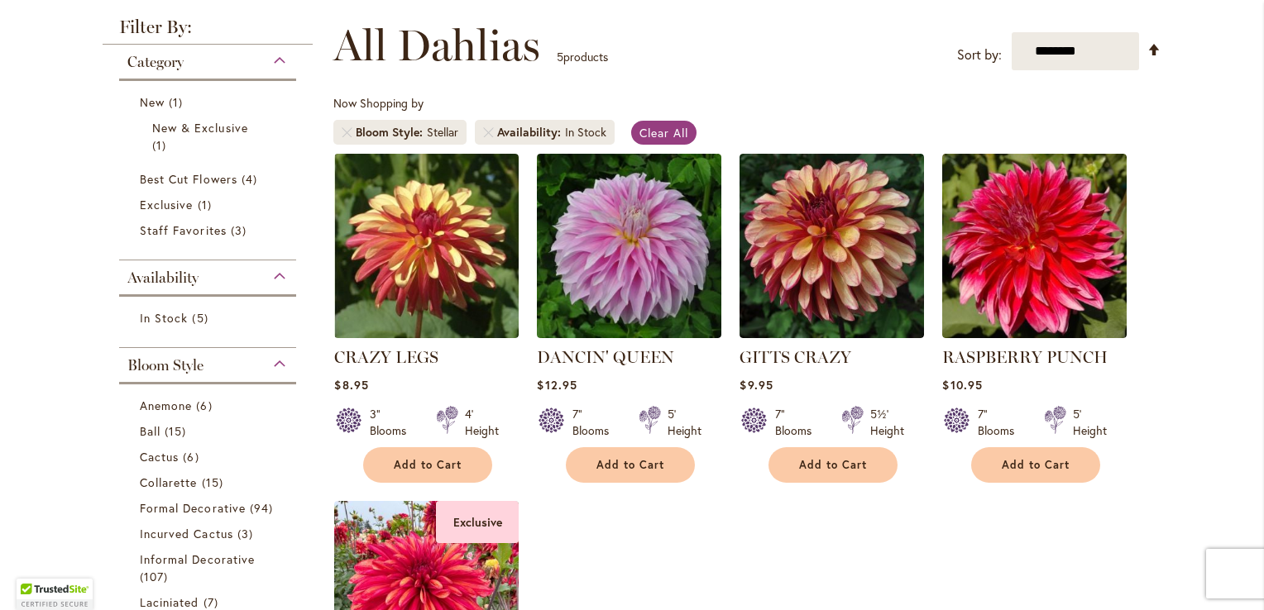
scroll to position [256, 0]
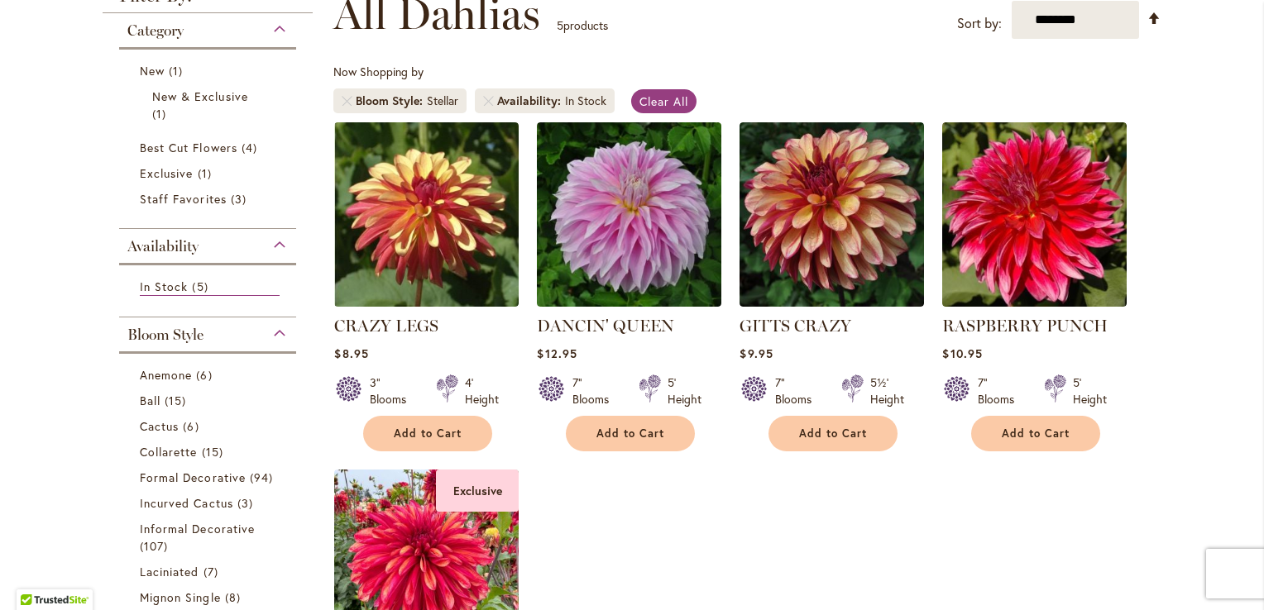
click at [729, 541] on ol "CRAZY LEGS Rating: 96% 6 Reviews $8.95 3" Blooms 4' Height Add to Cart" at bounding box center [747, 461] width 828 height 678
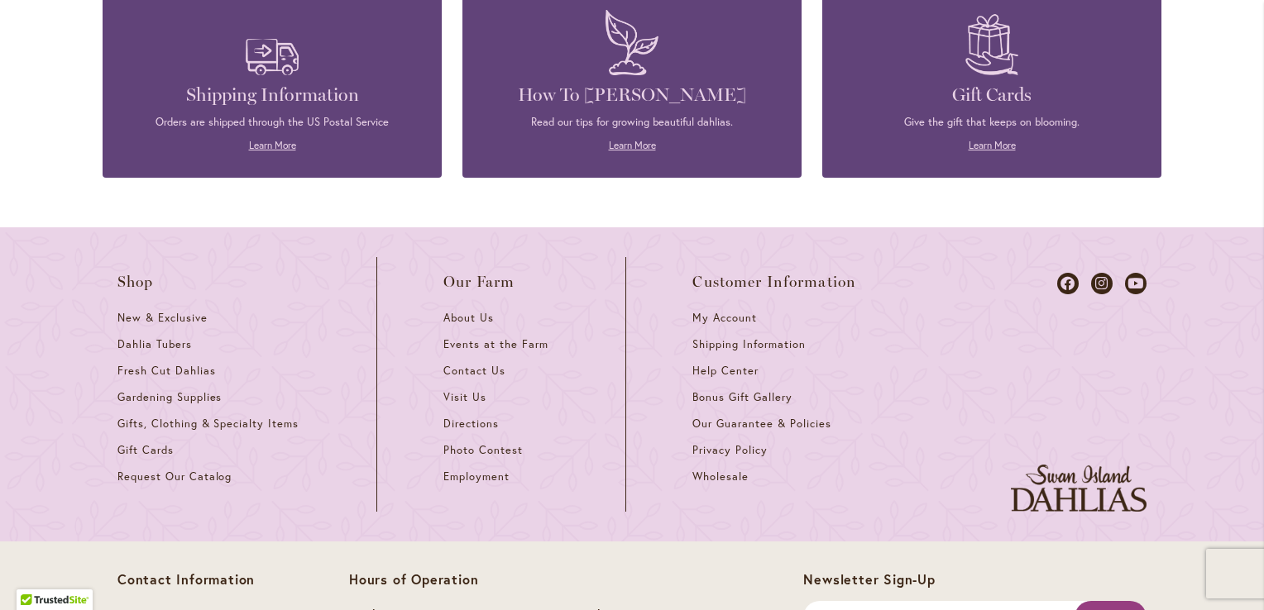
scroll to position [1000, 0]
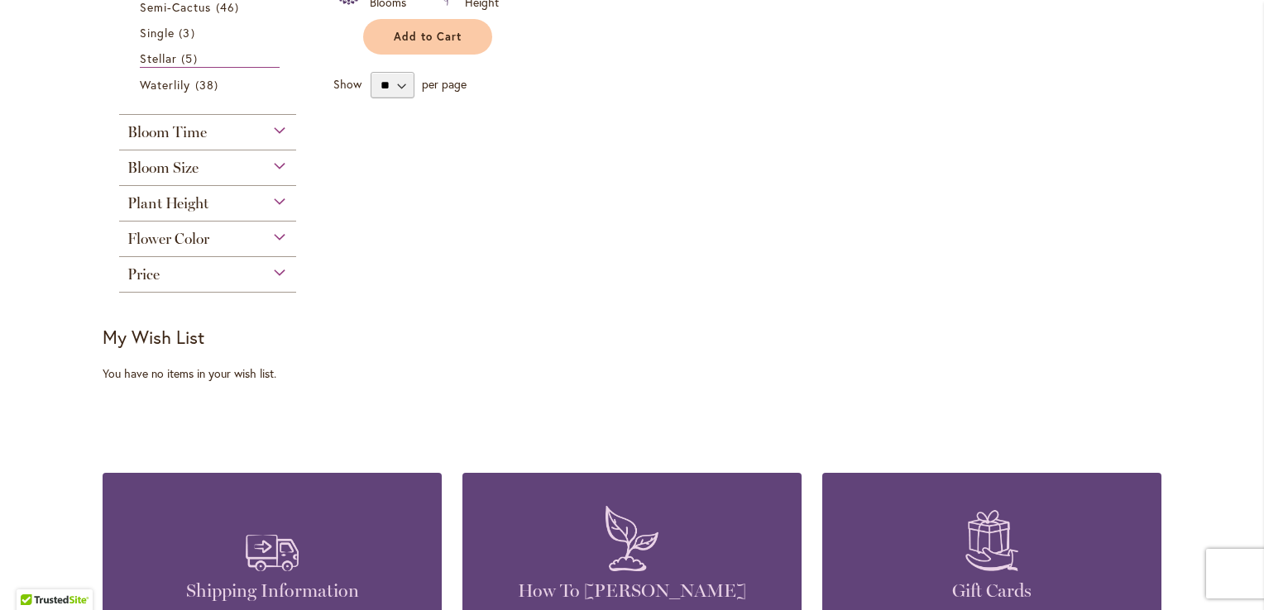
click at [275, 165] on div "Bloom Size" at bounding box center [207, 164] width 177 height 26
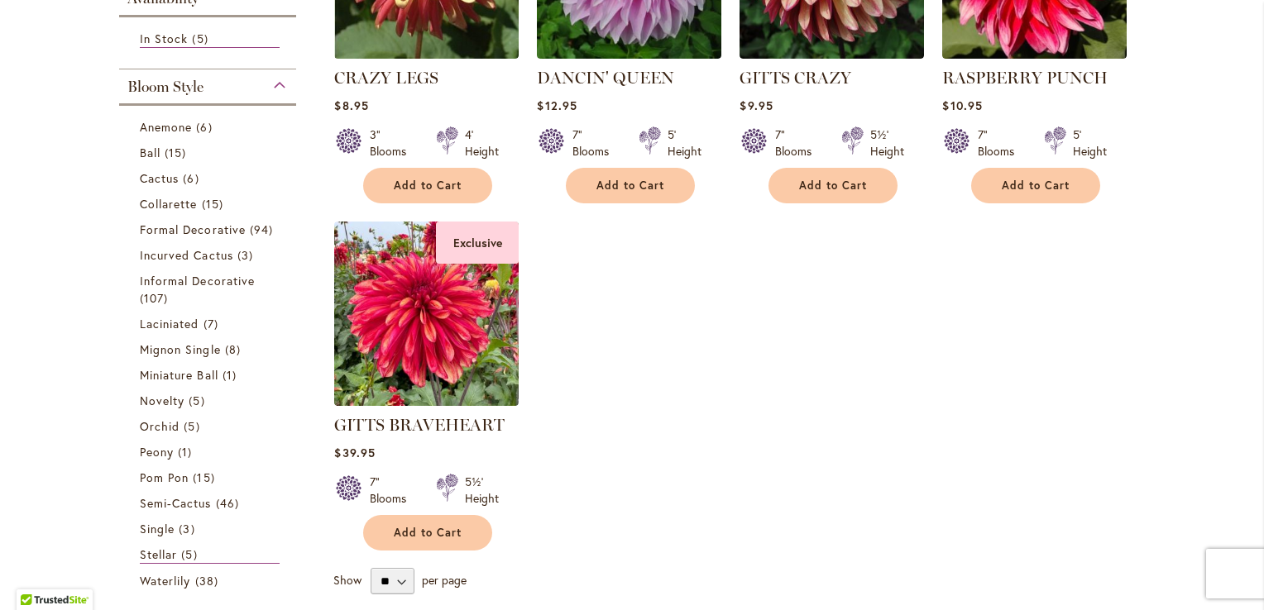
scroll to position [256, 0]
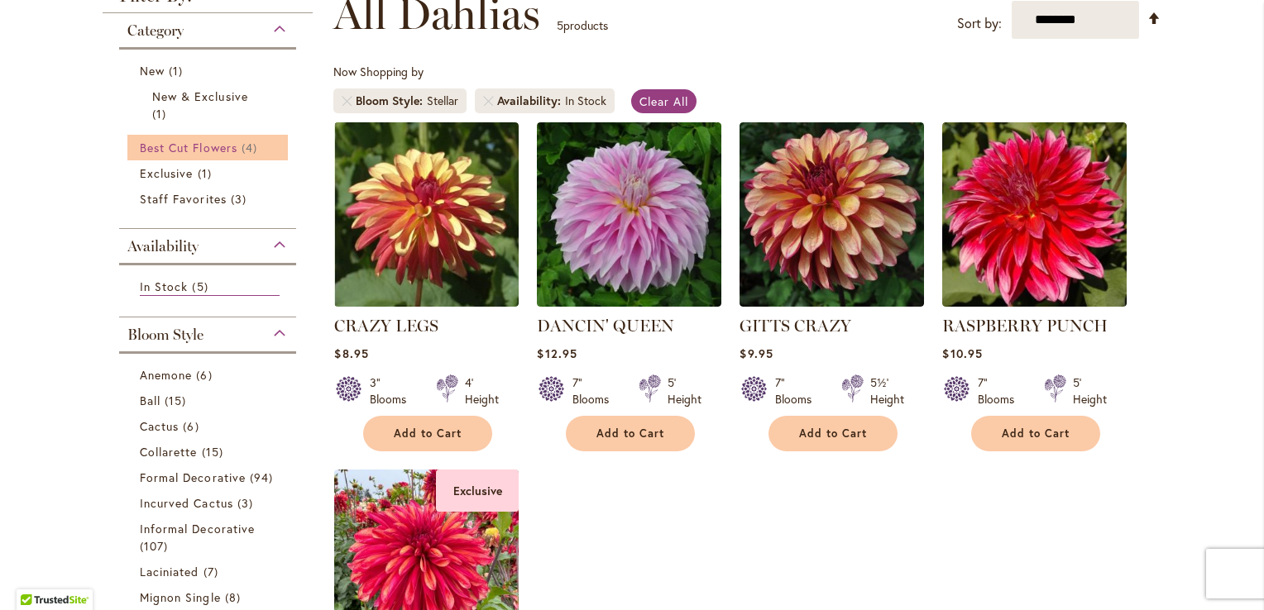
click at [190, 149] on span "Best Cut Flowers" at bounding box center [189, 148] width 98 height 16
